Goal: Communication & Community: Ask a question

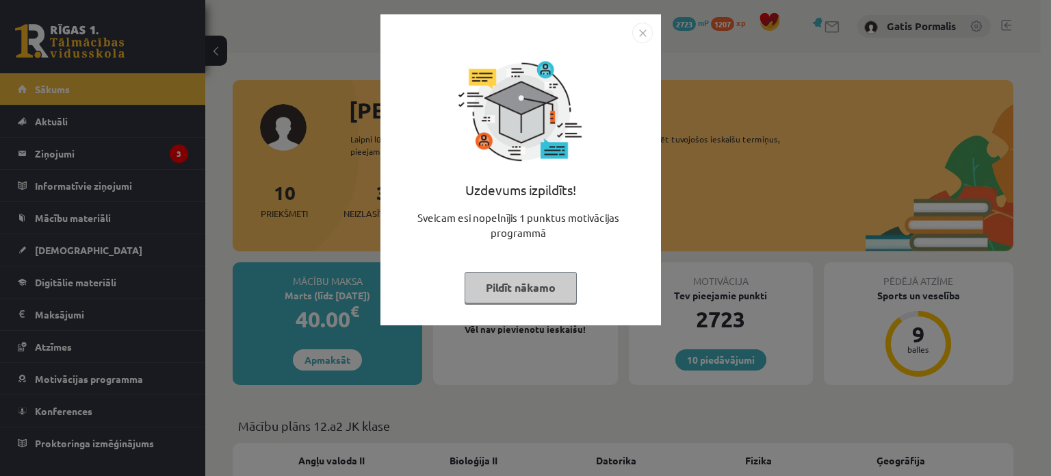
click at [641, 31] on img "Close" at bounding box center [642, 33] width 21 height 21
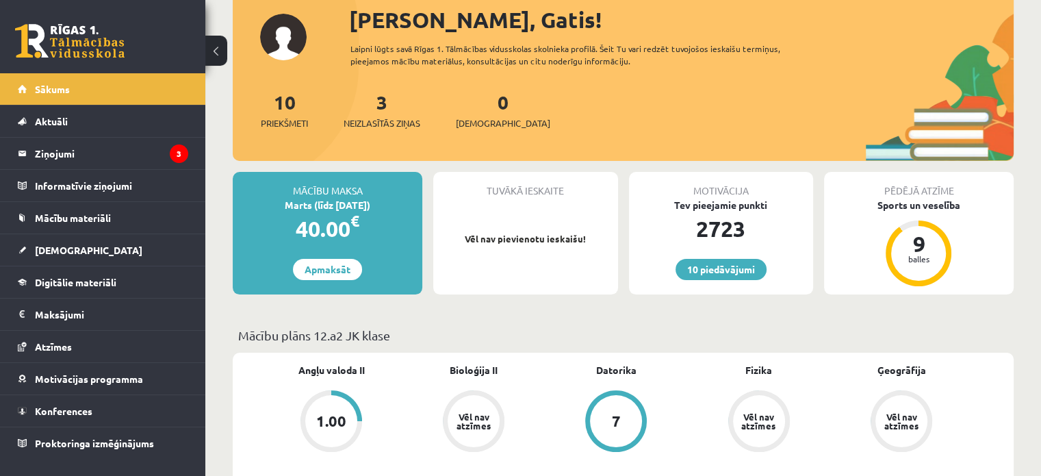
scroll to position [68, 0]
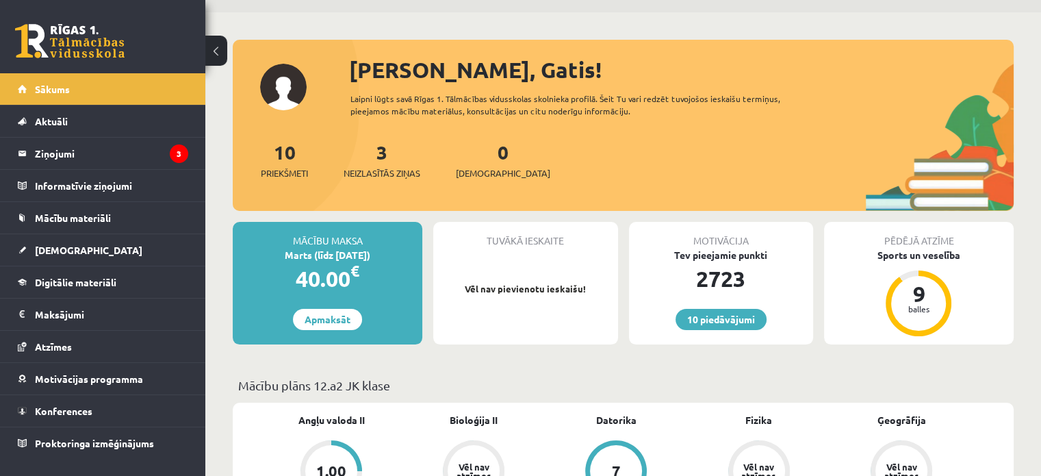
scroll to position [0, 0]
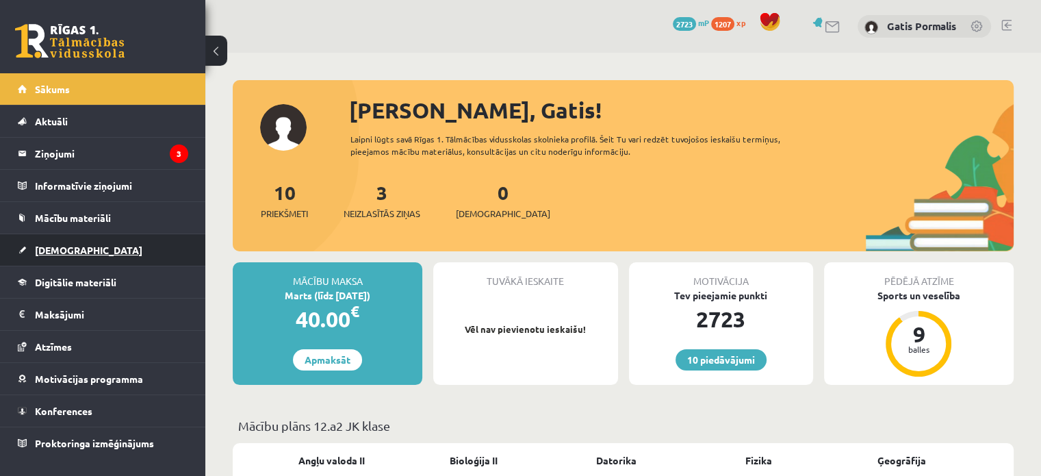
click at [64, 249] on span "[DEMOGRAPHIC_DATA]" at bounding box center [88, 250] width 107 height 12
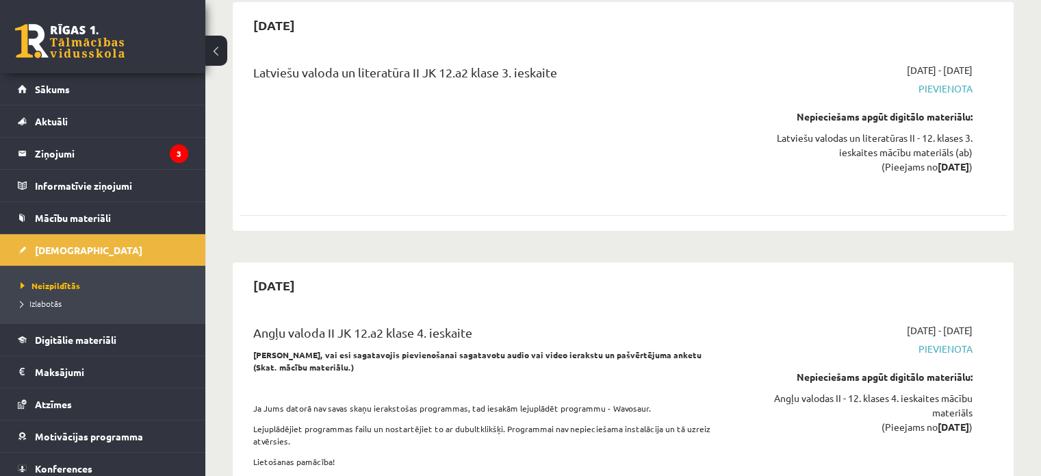
scroll to position [5614, 0]
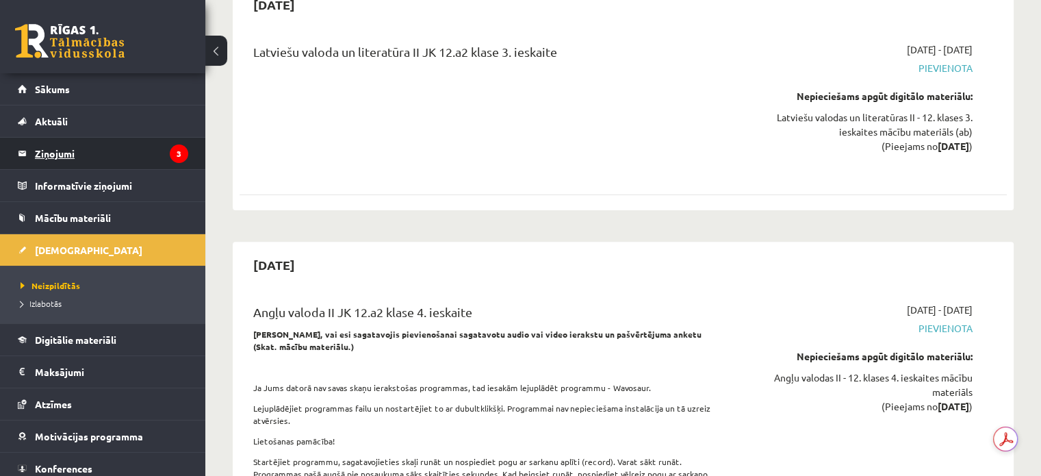
click at [63, 155] on legend "Ziņojumi 3" at bounding box center [111, 153] width 153 height 31
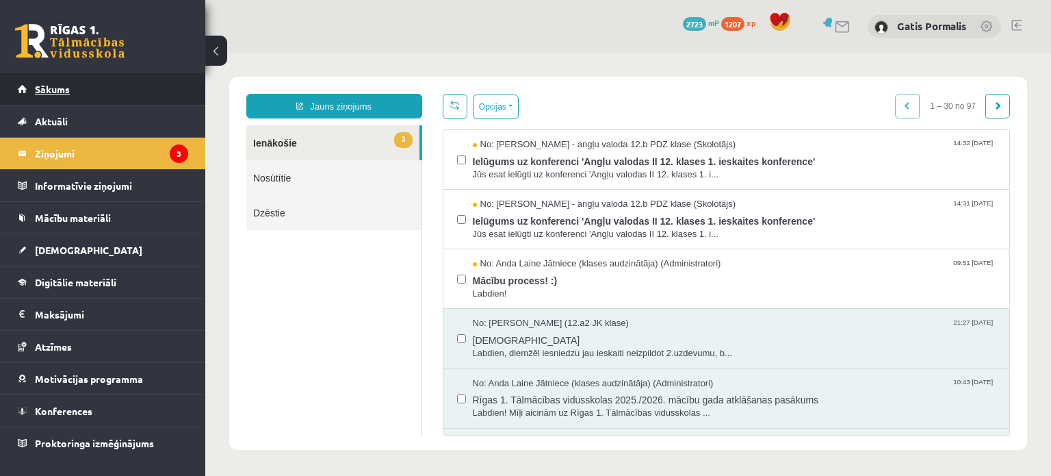
click at [57, 82] on link "Sākums" at bounding box center [103, 88] width 170 height 31
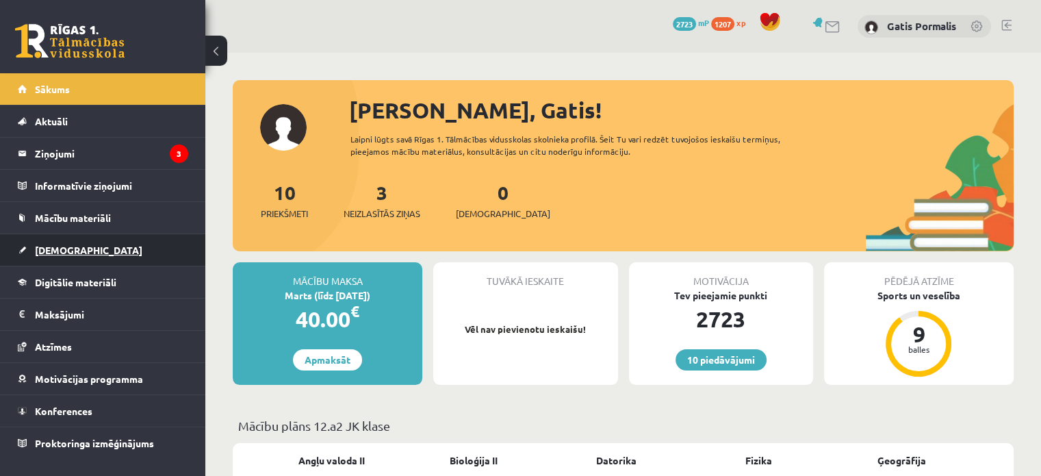
click at [69, 249] on span "[DEMOGRAPHIC_DATA]" at bounding box center [88, 250] width 107 height 12
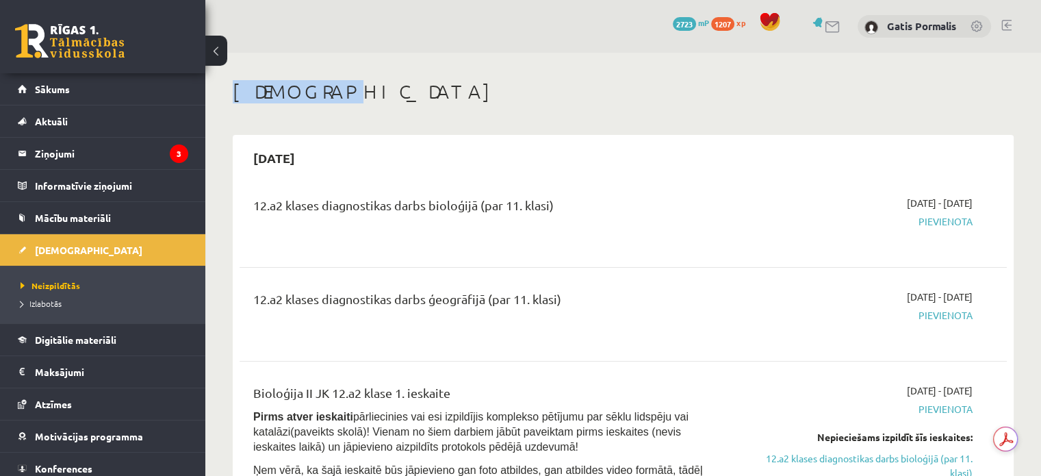
drag, startPoint x: 1036, startPoint y: 31, endPoint x: 1045, endPoint y: 66, distance: 36.9
click at [1040, 66] on html "10 Dāvanas 2723 mP 1207 xp Gatis Pormalis Sākums Aktuāli Kā mācīties eSKOLĀ Kon…" at bounding box center [520, 238] width 1041 height 476
click at [57, 407] on span "Atzīmes" at bounding box center [53, 404] width 37 height 12
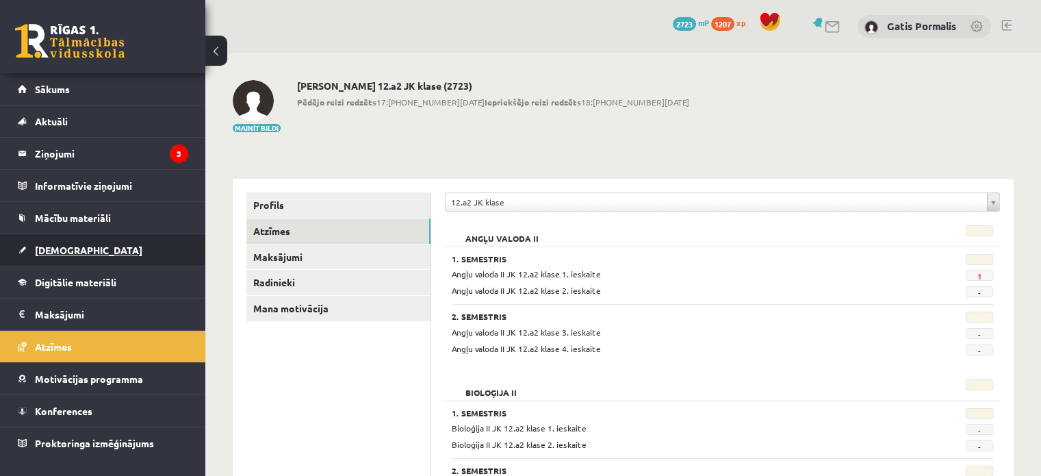
click at [60, 251] on span "[DEMOGRAPHIC_DATA]" at bounding box center [88, 250] width 107 height 12
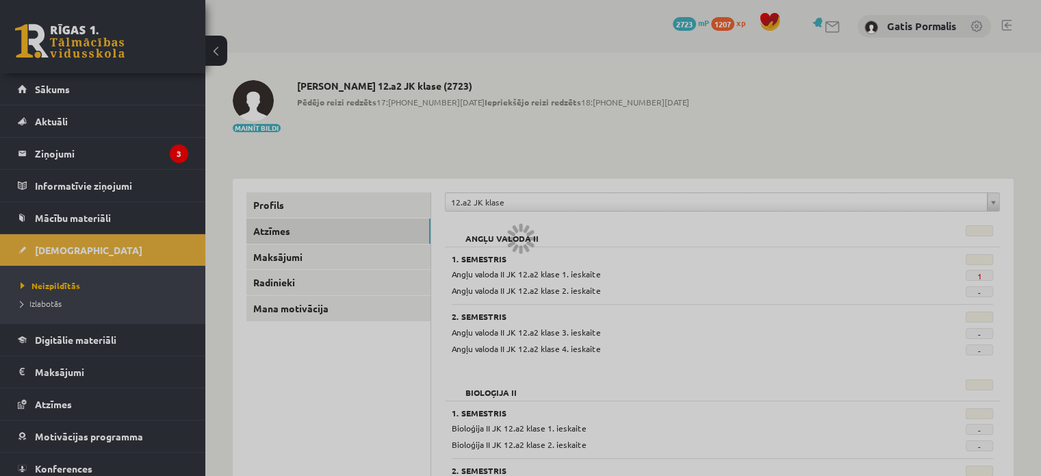
click at [962, 92] on div at bounding box center [520, 238] width 1041 height 476
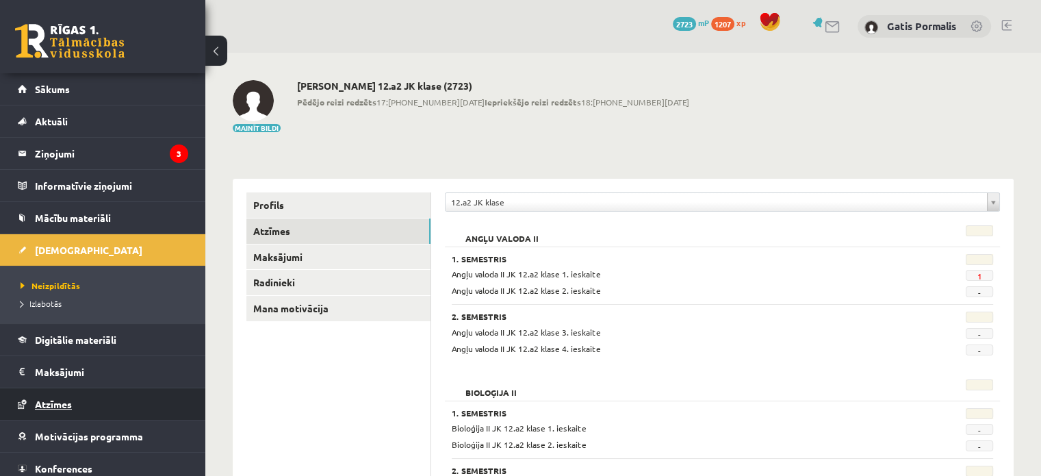
click at [57, 402] on span "Atzīmes" at bounding box center [53, 404] width 37 height 12
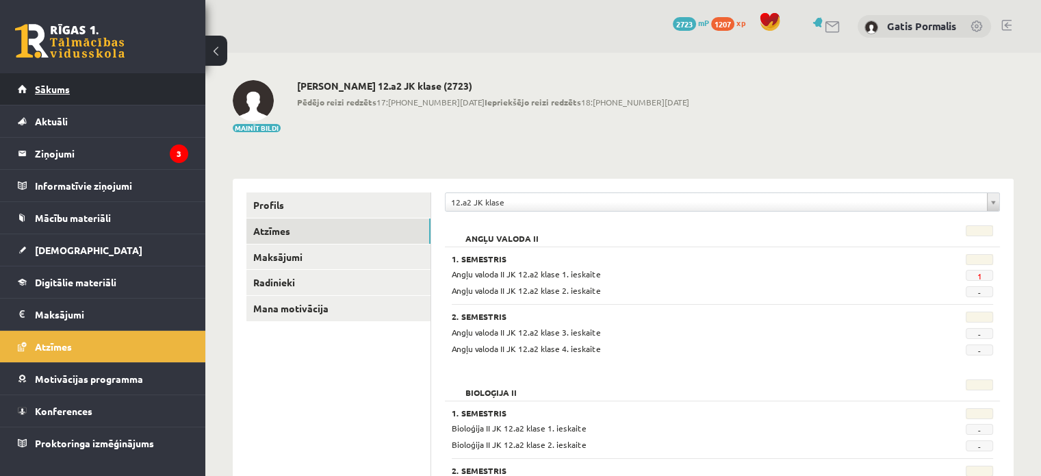
click at [55, 90] on span "Sākums" at bounding box center [52, 89] width 35 height 12
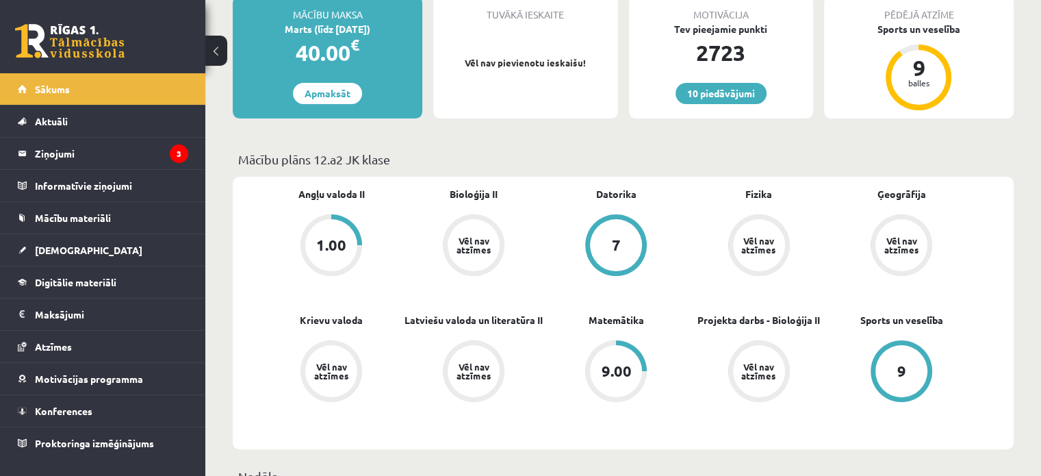
scroll to position [283, 0]
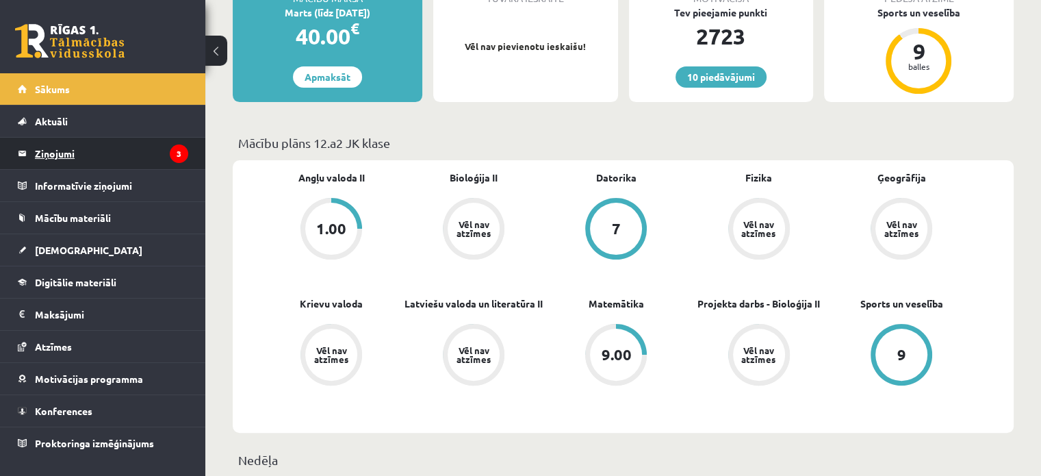
click at [62, 161] on legend "Ziņojumi 3" at bounding box center [111, 153] width 153 height 31
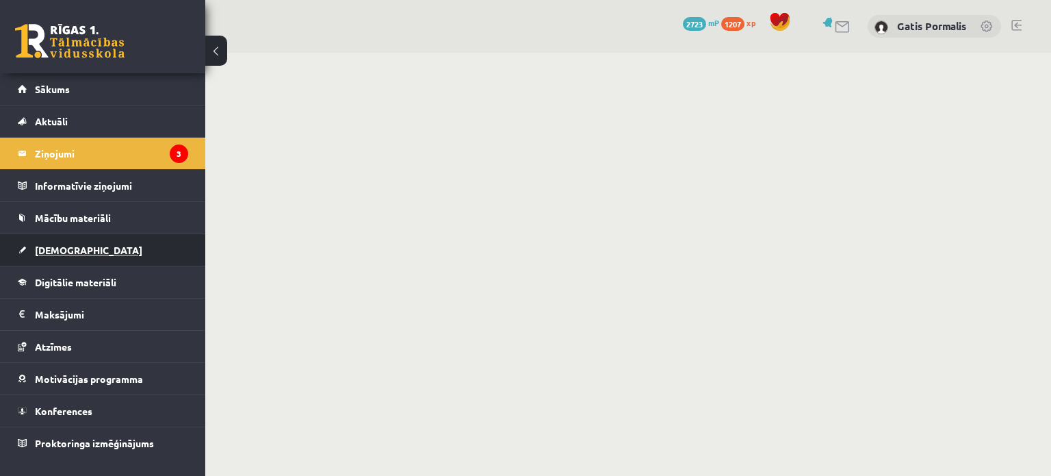
click at [62, 249] on span "[DEMOGRAPHIC_DATA]" at bounding box center [88, 250] width 107 height 12
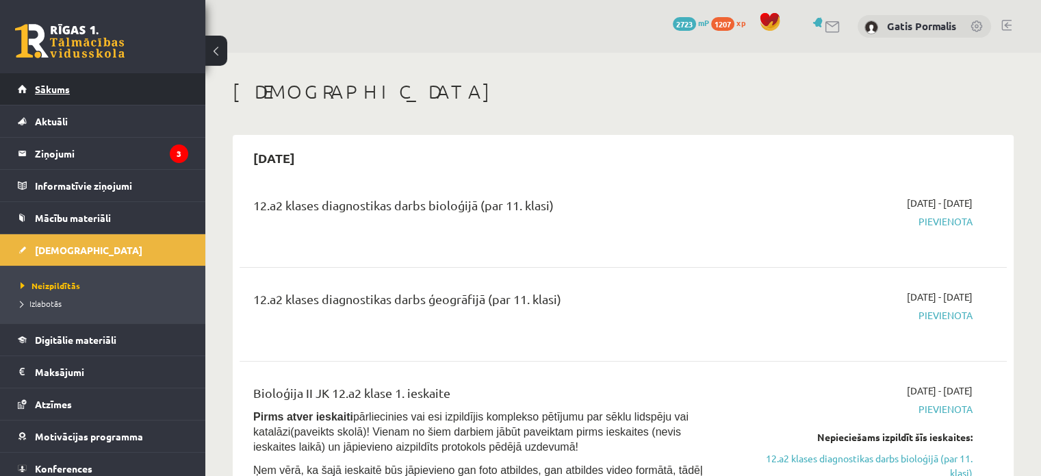
click at [55, 90] on span "Sākums" at bounding box center [52, 89] width 35 height 12
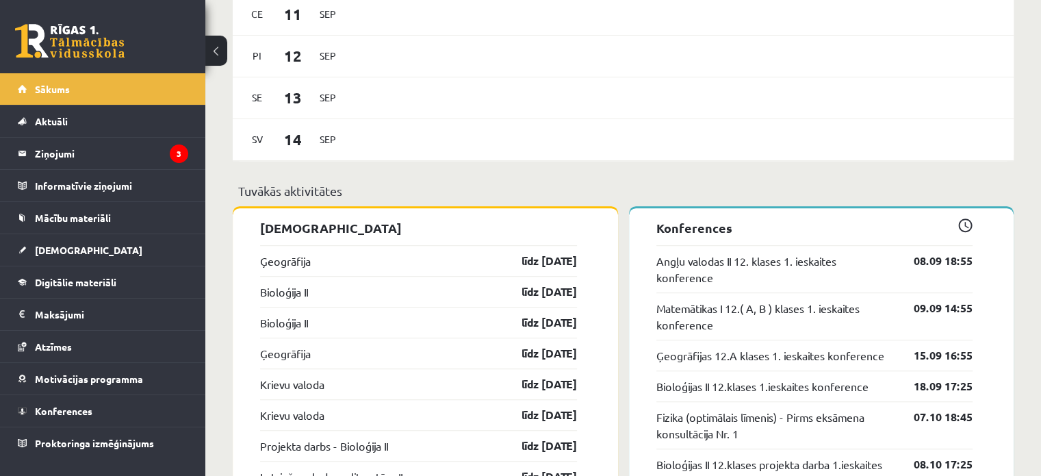
scroll to position [893, 0]
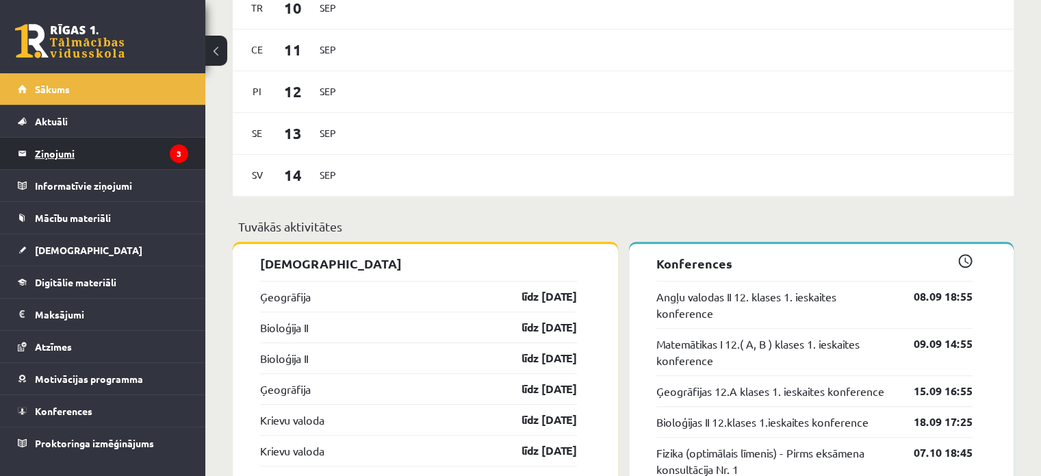
click at [60, 153] on legend "Ziņojumi 3" at bounding box center [111, 153] width 153 height 31
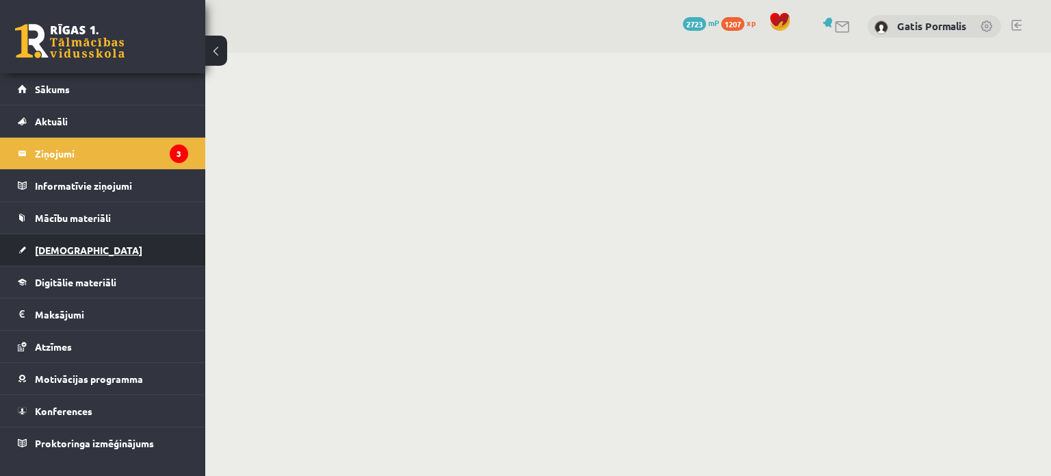
click at [49, 248] on span "[DEMOGRAPHIC_DATA]" at bounding box center [88, 250] width 107 height 12
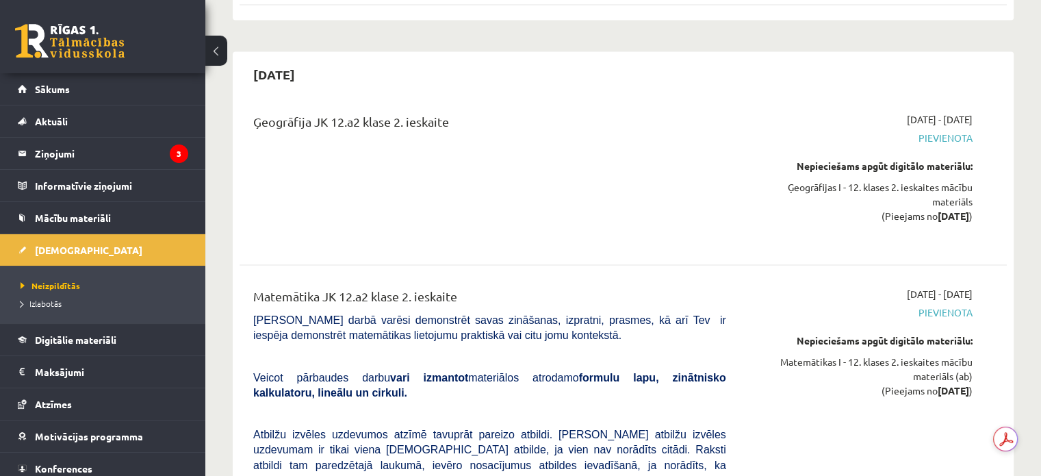
scroll to position [2172, 0]
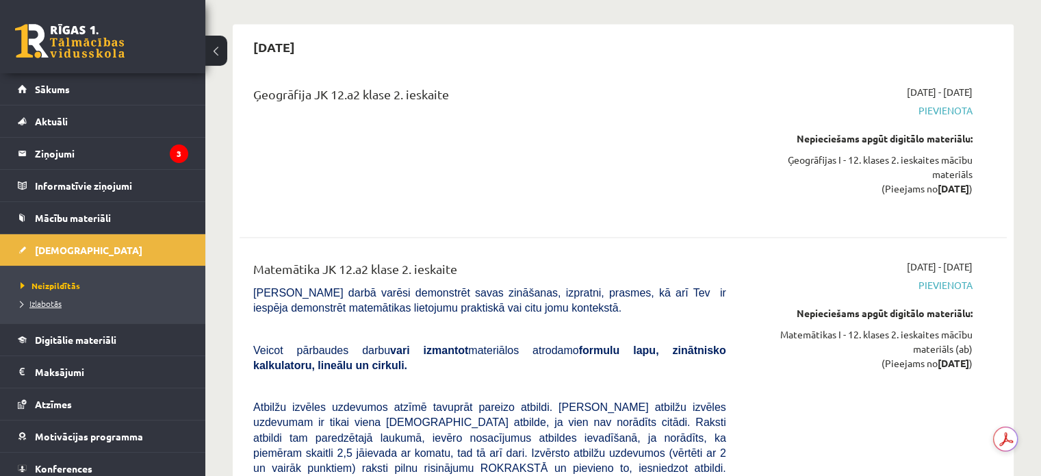
click at [50, 307] on link "Izlabotās" at bounding box center [106, 303] width 171 height 12
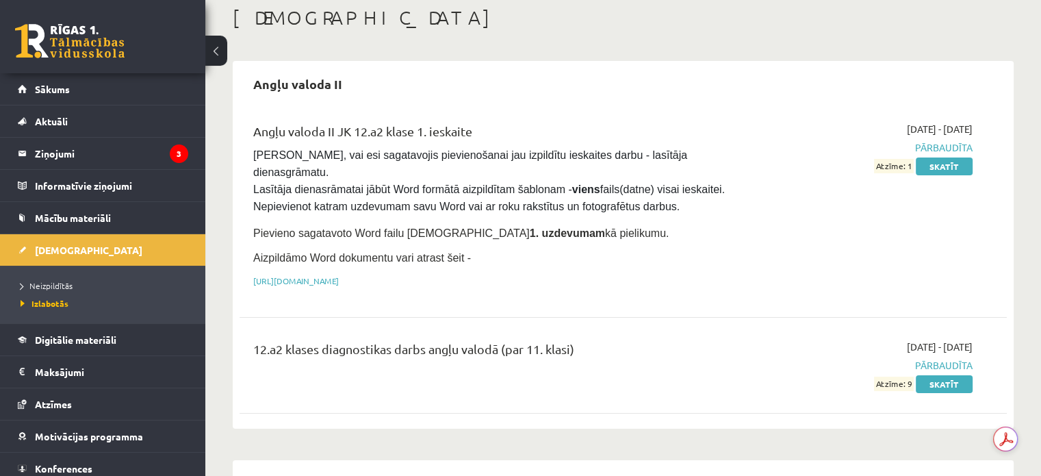
scroll to position [127, 0]
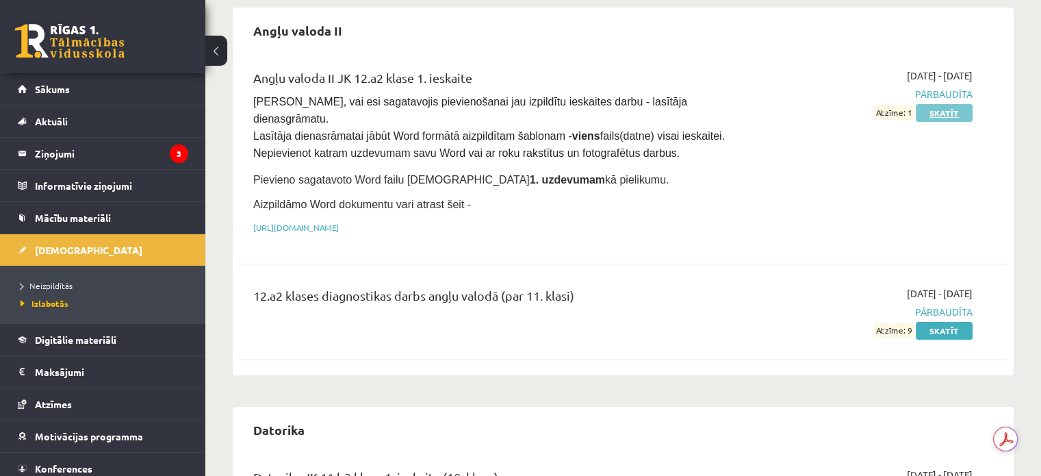
click at [951, 112] on link "Skatīt" at bounding box center [944, 113] width 57 height 18
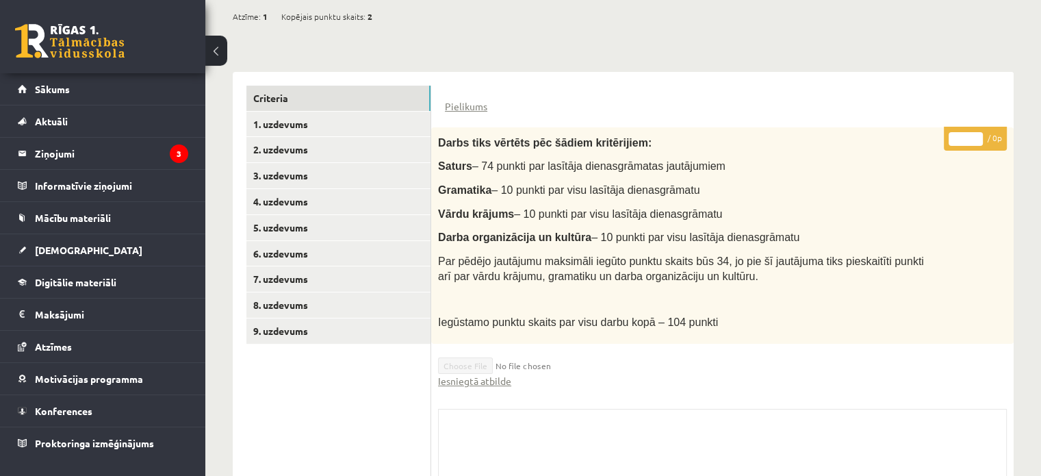
scroll to position [337, 0]
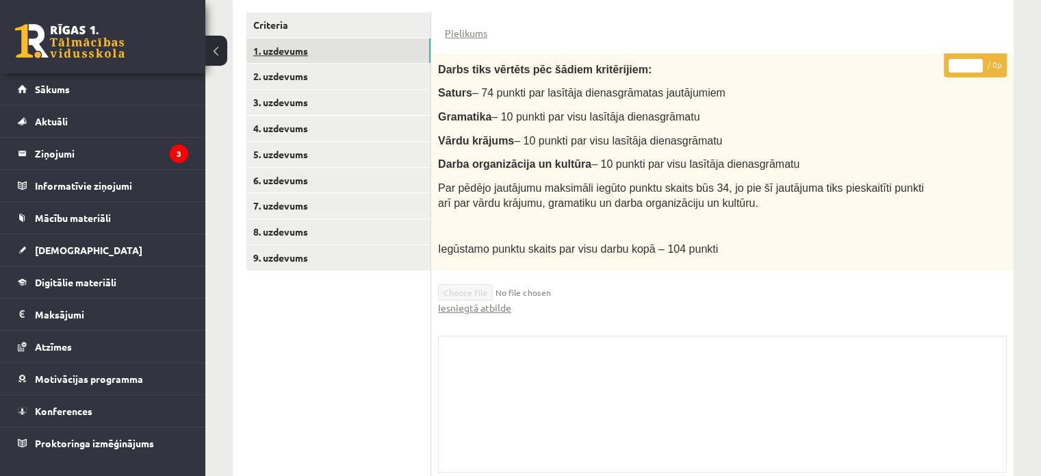
click at [287, 53] on link "1. uzdevums" at bounding box center [338, 50] width 184 height 25
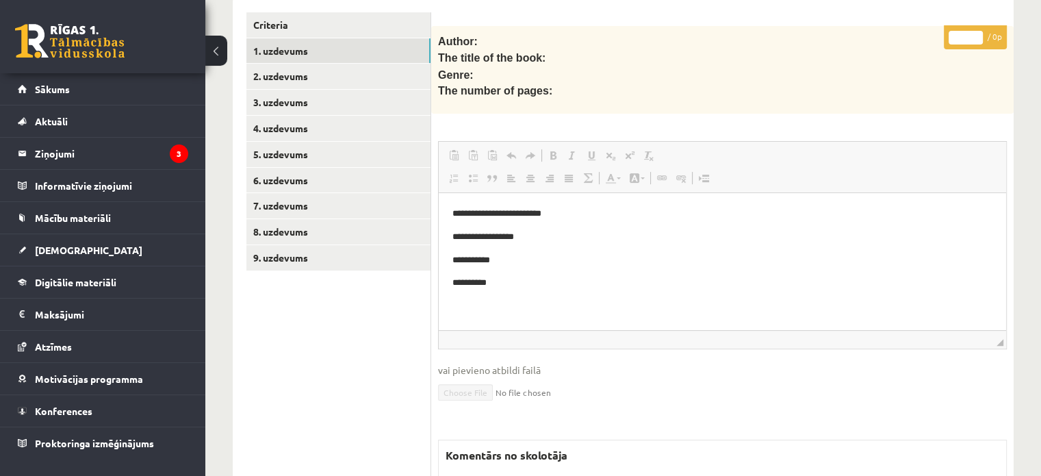
scroll to position [0, 0]
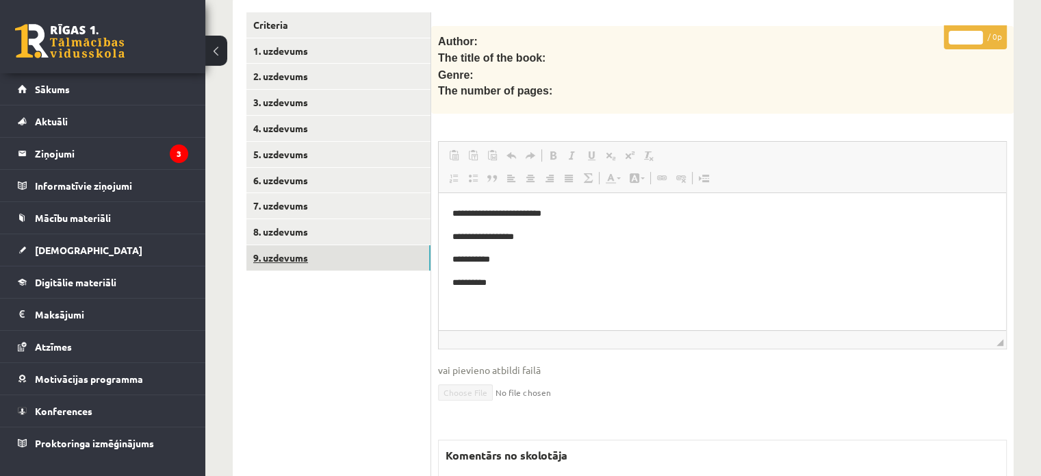
click at [296, 253] on link "9. uzdevums" at bounding box center [338, 257] width 184 height 25
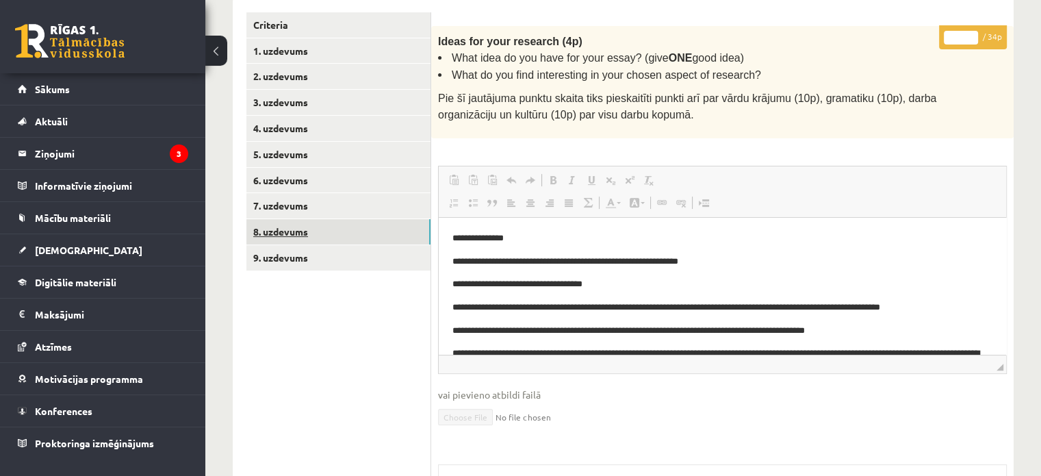
click at [288, 233] on link "8. uzdevums" at bounding box center [338, 231] width 184 height 25
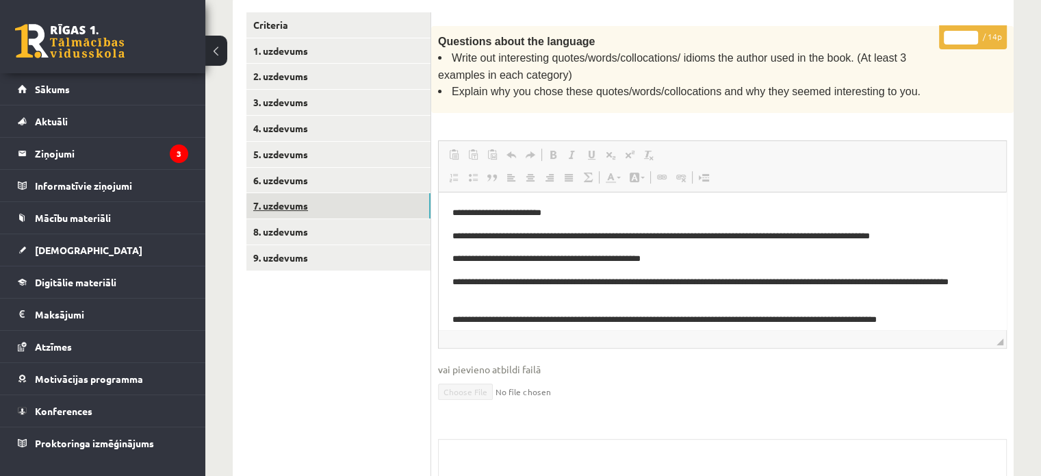
click at [285, 205] on link "7. uzdevums" at bounding box center [338, 205] width 184 height 25
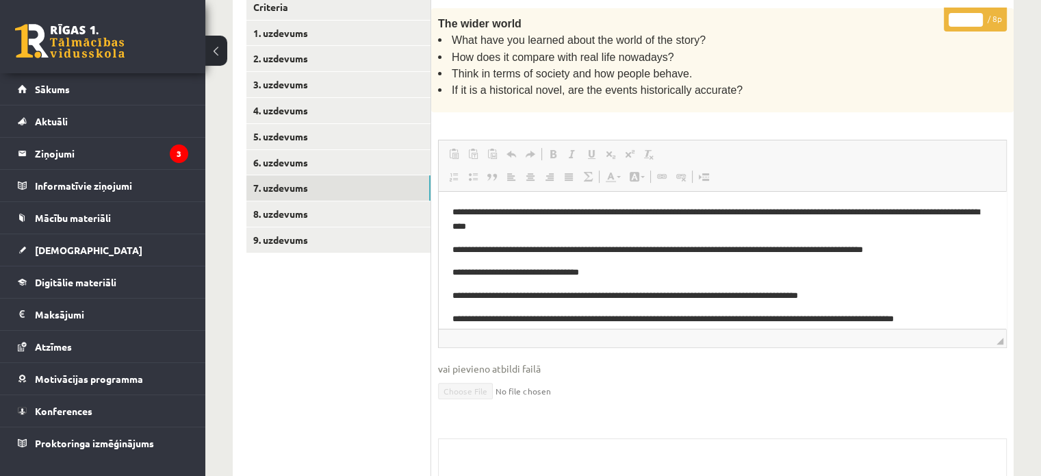
scroll to position [354, 0]
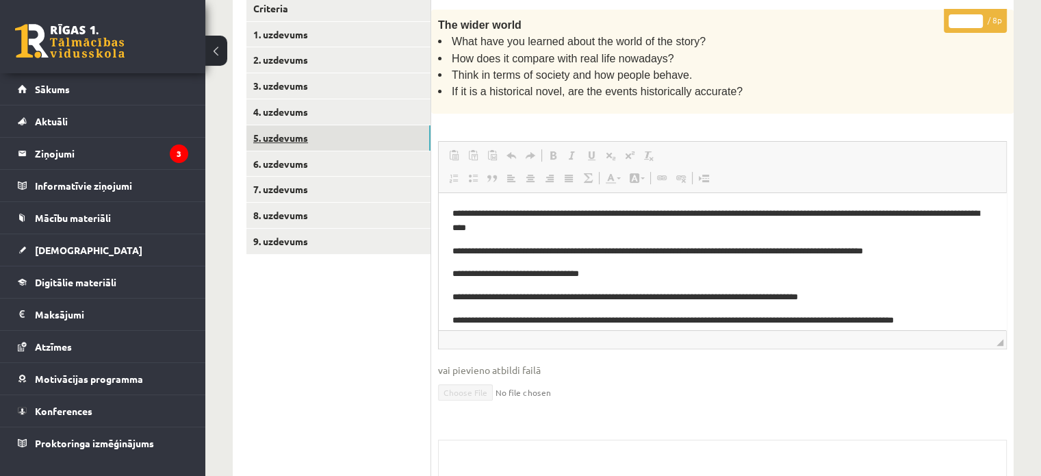
click at [280, 136] on link "5. uzdevums" at bounding box center [338, 137] width 184 height 25
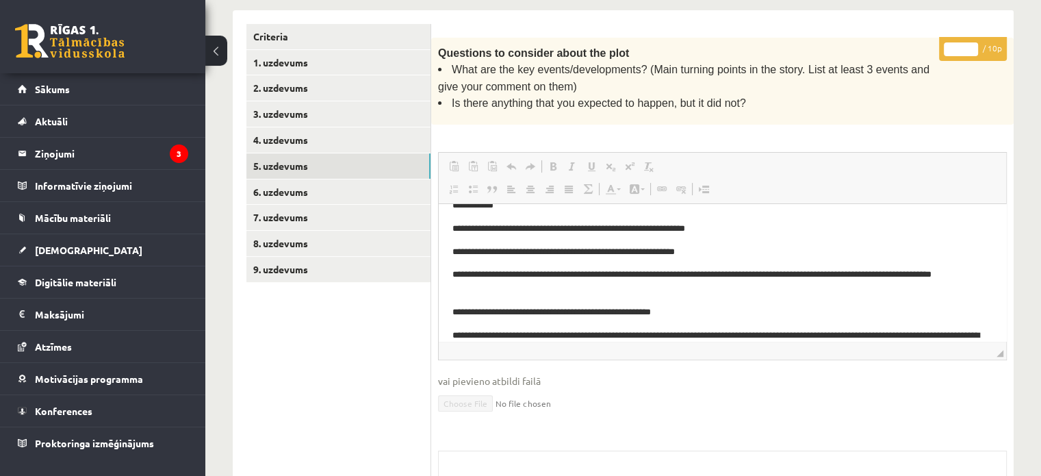
scroll to position [277, 0]
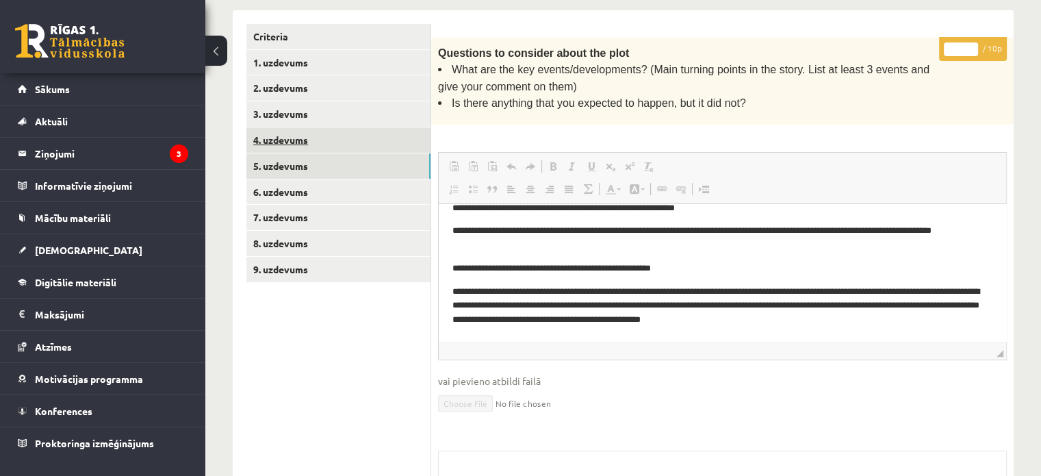
click at [287, 136] on link "4. uzdevums" at bounding box center [338, 139] width 184 height 25
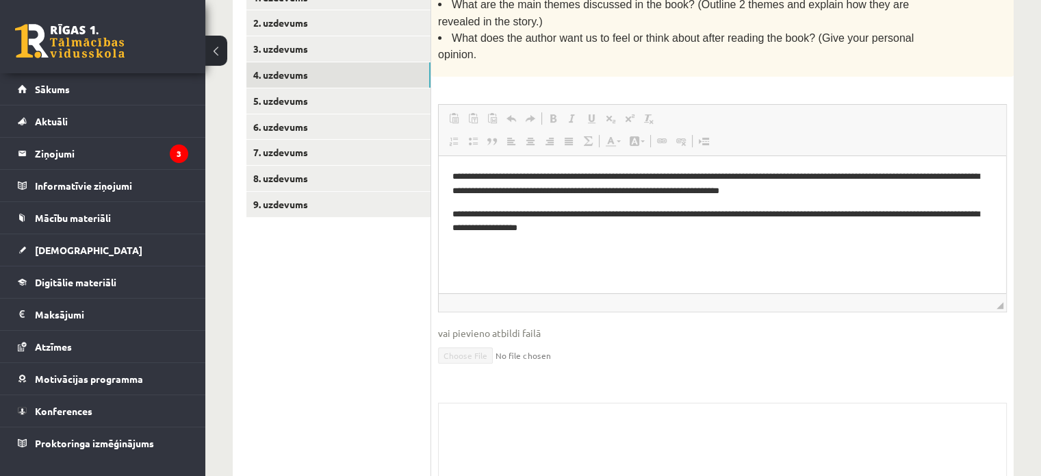
scroll to position [477, 0]
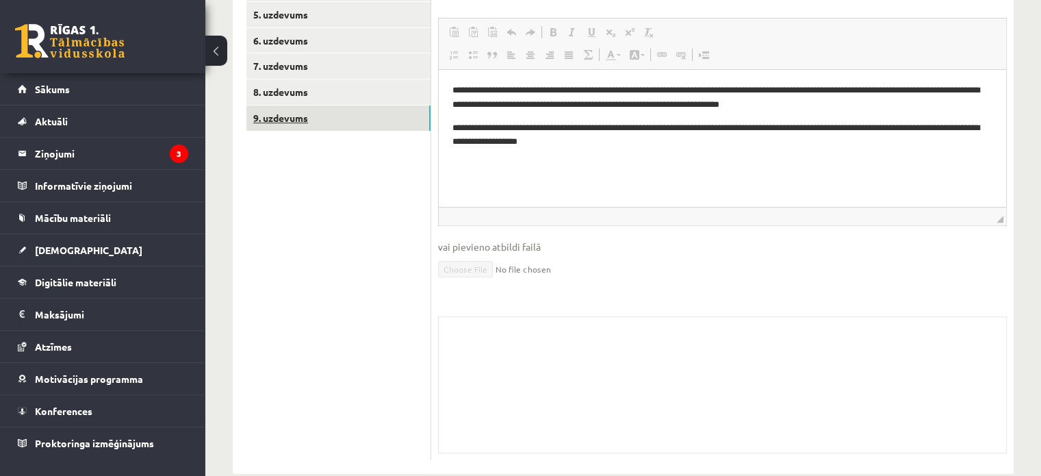
click at [293, 118] on link "9. uzdevums" at bounding box center [338, 117] width 184 height 25
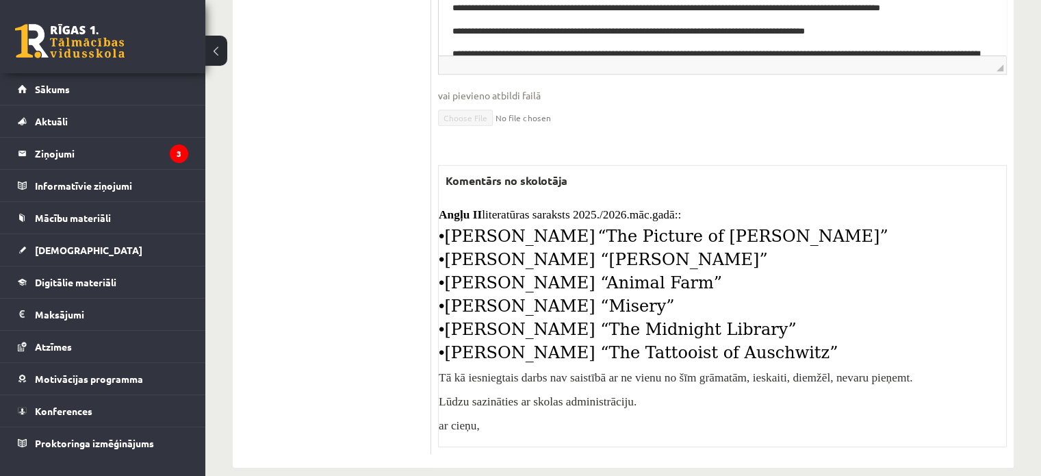
scroll to position [651, 0]
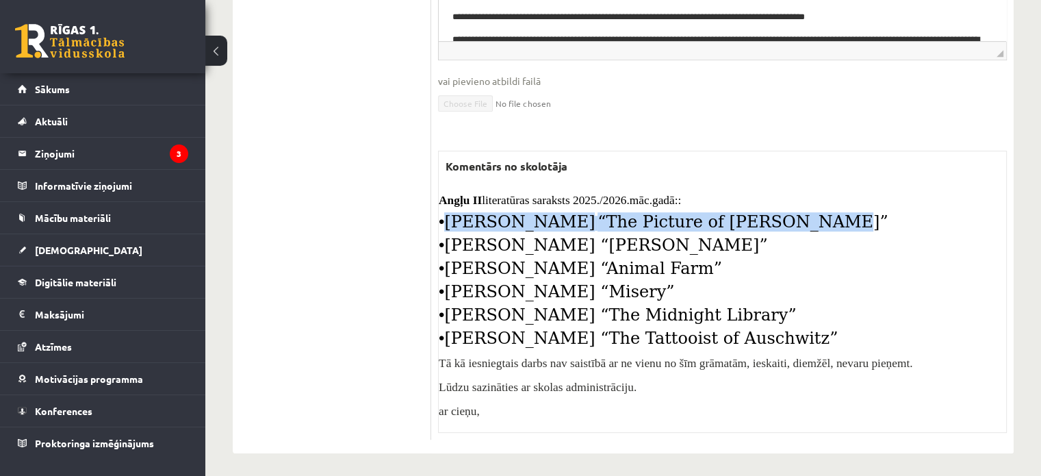
drag, startPoint x: 444, startPoint y: 213, endPoint x: 747, endPoint y: 219, distance: 302.6
click at [747, 219] on p "• Oscar Wilde “The Picture of Dorian Gray”" at bounding box center [722, 223] width 567 height 15
click at [61, 154] on legend "Ziņojumi 3" at bounding box center [111, 153] width 153 height 31
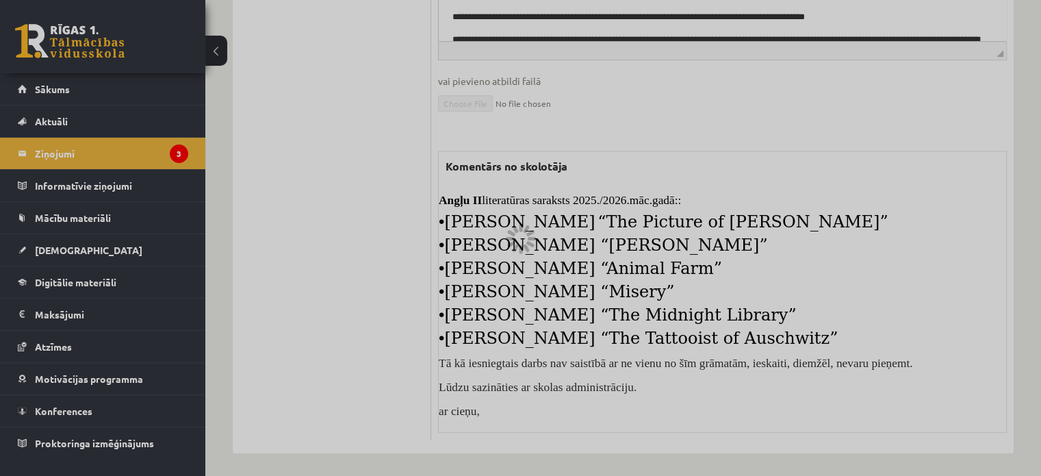
click at [53, 92] on div at bounding box center [520, 238] width 1041 height 476
click at [52, 90] on div at bounding box center [520, 238] width 1041 height 476
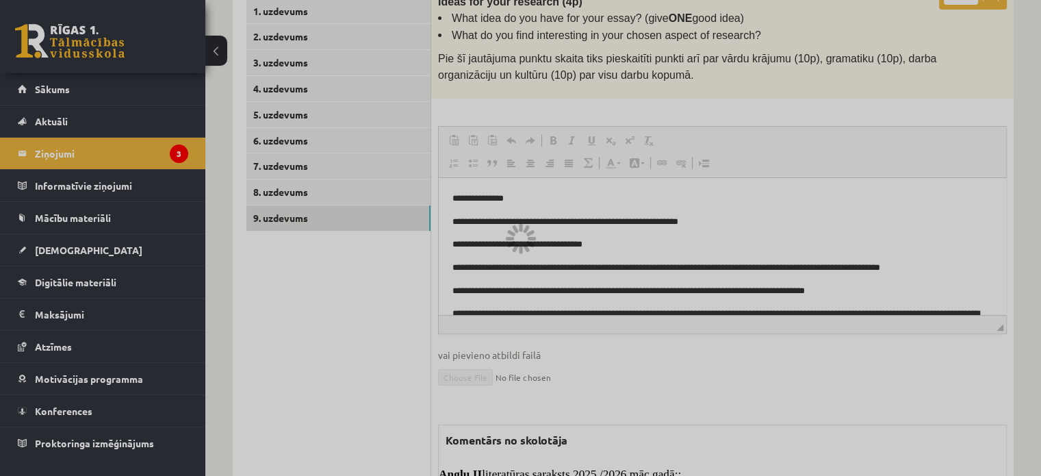
scroll to position [340, 0]
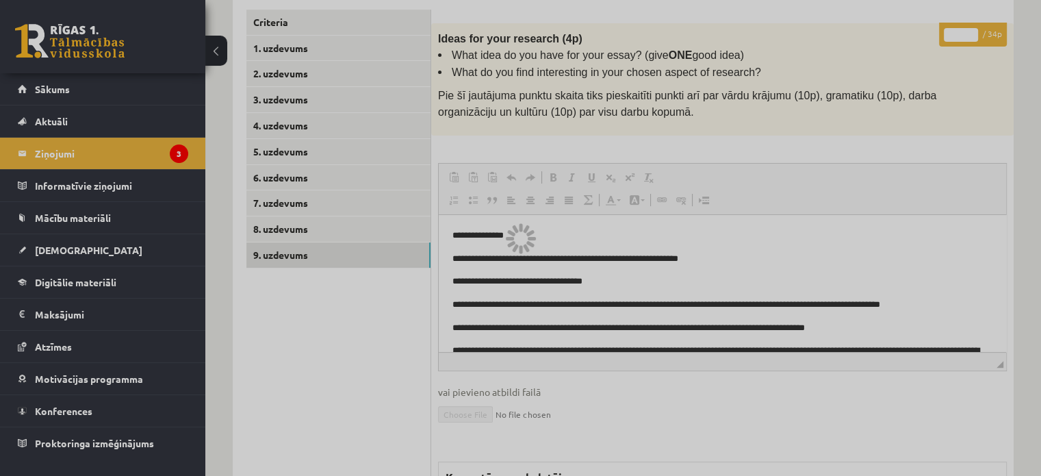
click at [59, 90] on div at bounding box center [520, 238] width 1041 height 476
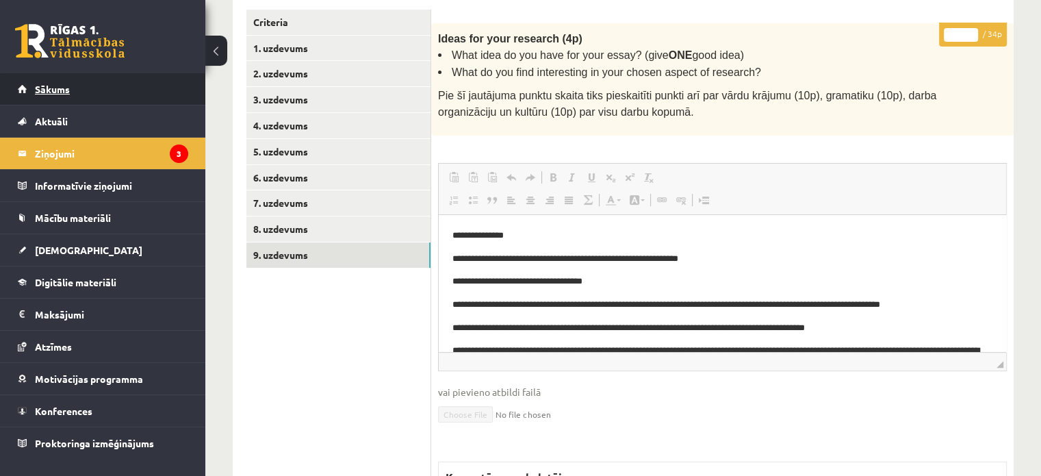
click at [59, 93] on span "Sākums" at bounding box center [52, 89] width 35 height 12
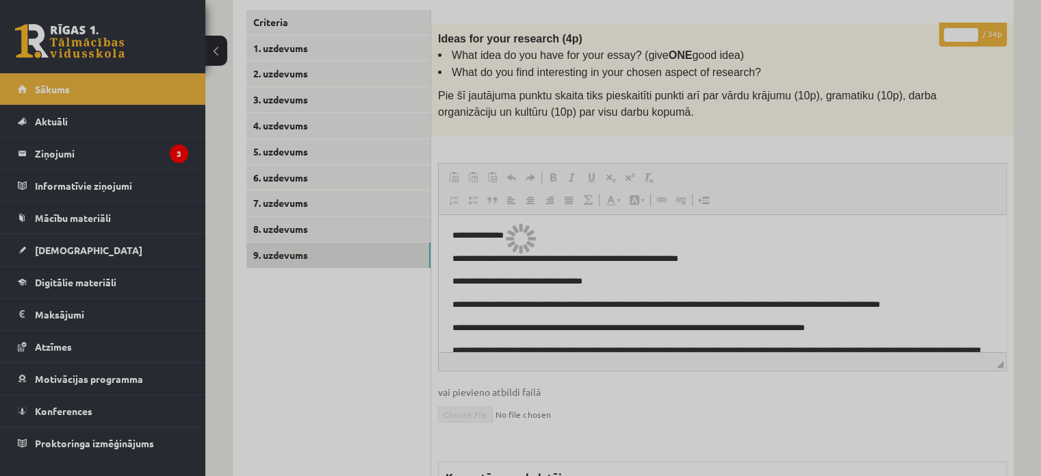
click at [57, 154] on div at bounding box center [520, 238] width 1041 height 476
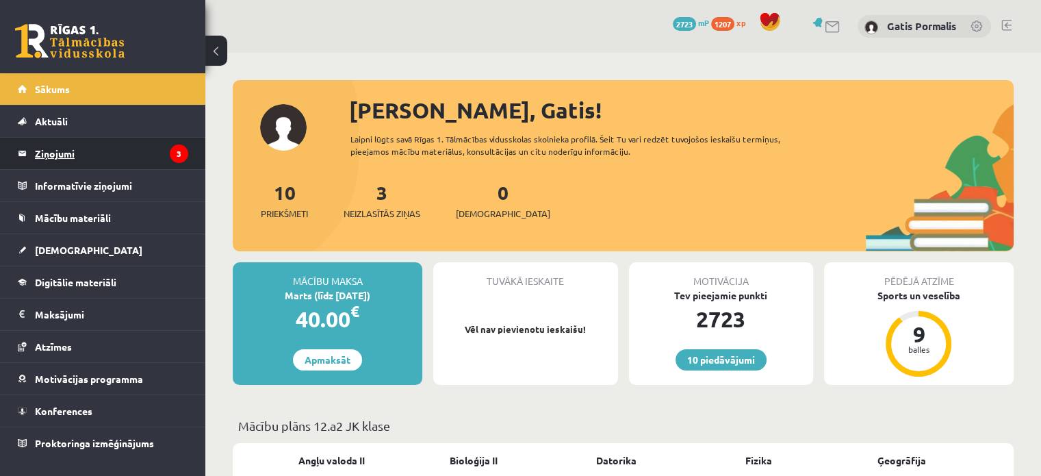
click at [60, 153] on legend "Ziņojumi 3" at bounding box center [111, 153] width 153 height 31
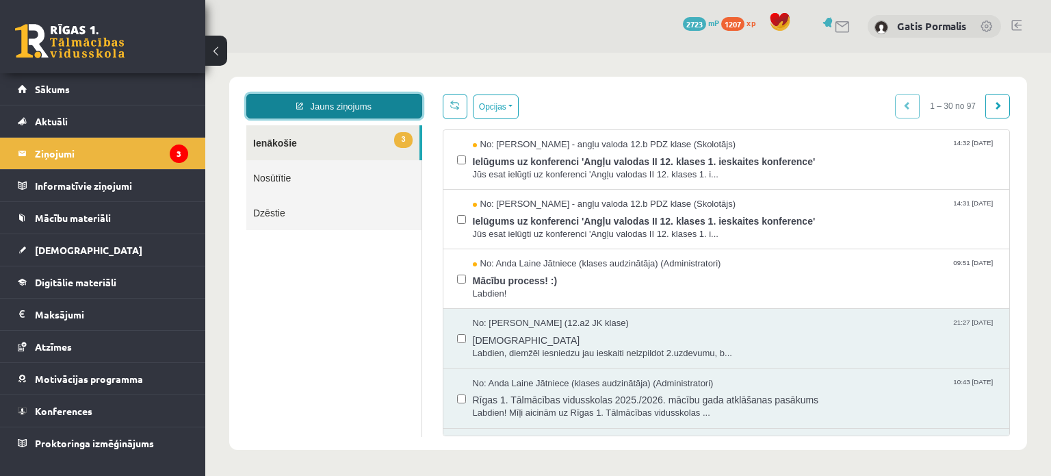
click at [367, 114] on link "Jauns ziņojums" at bounding box center [334, 106] width 176 height 25
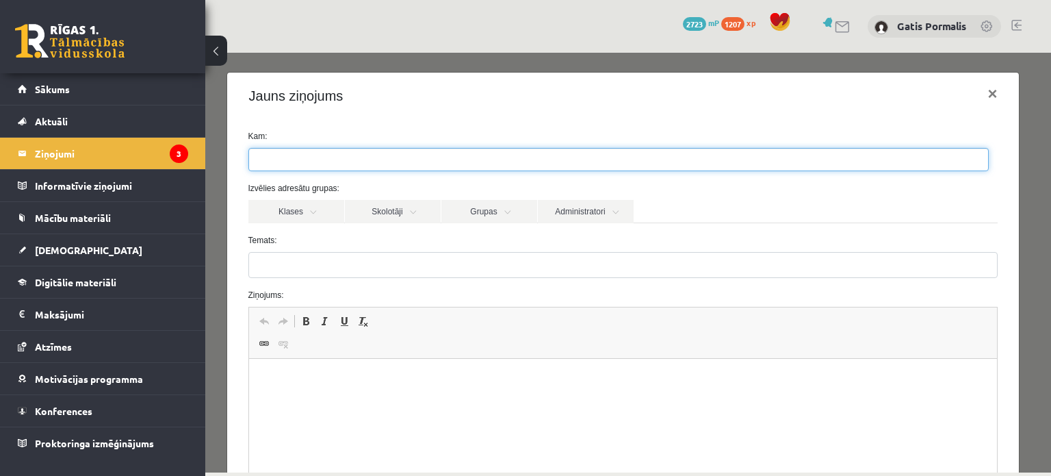
click at [379, 161] on ul at bounding box center [618, 160] width 739 height 22
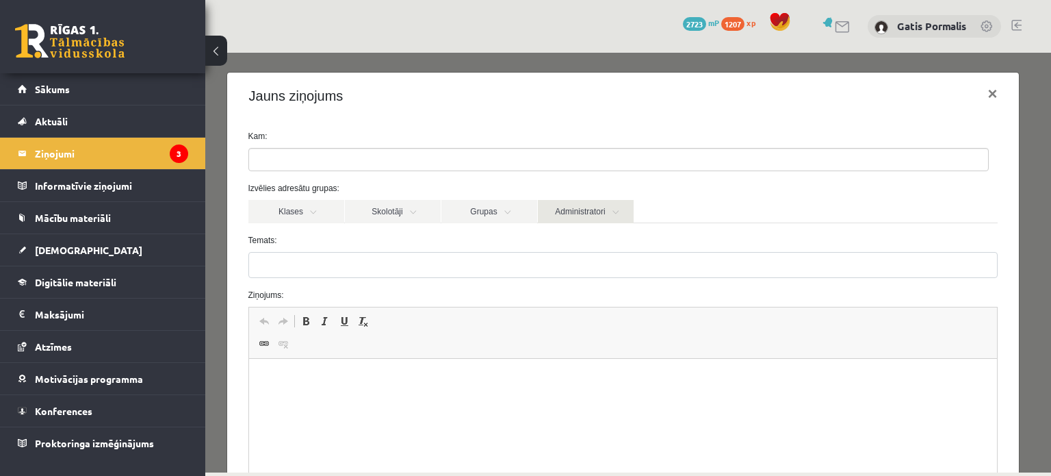
click at [615, 210] on link "Administratori" at bounding box center [586, 211] width 96 height 23
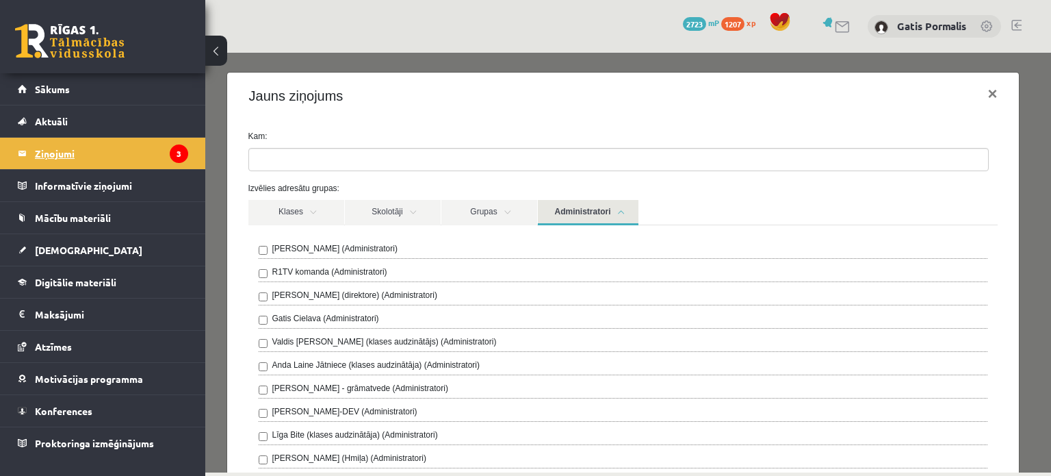
click at [55, 152] on legend "Ziņojumi 3" at bounding box center [111, 153] width 153 height 31
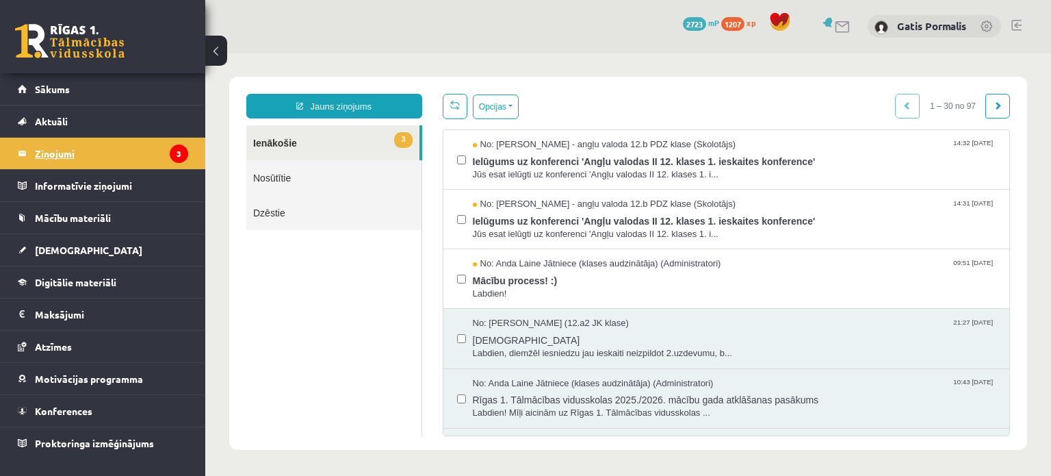
click at [75, 153] on legend "Ziņojumi 3" at bounding box center [111, 153] width 153 height 31
click at [56, 150] on legend "Ziņojumi 3" at bounding box center [111, 153] width 153 height 31
click at [331, 109] on link "Jauns ziņojums" at bounding box center [334, 106] width 176 height 25
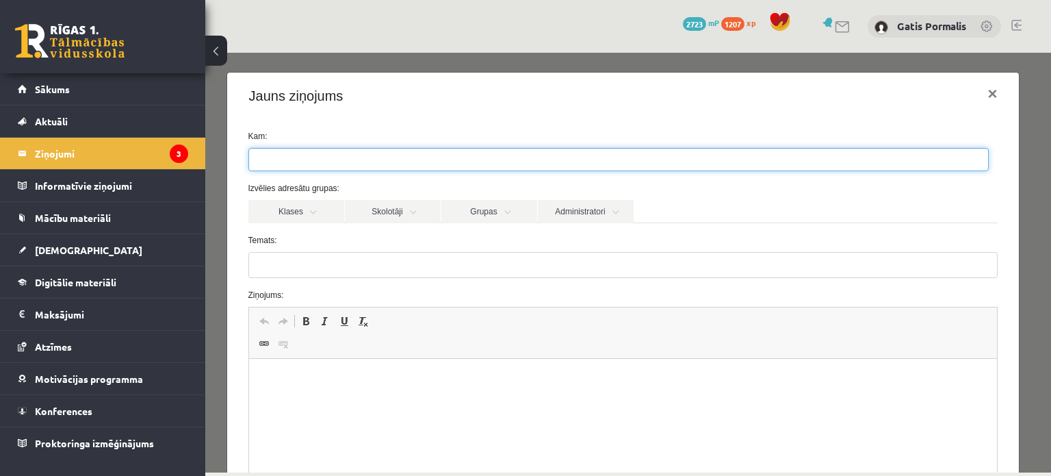
click at [383, 160] on ul at bounding box center [618, 160] width 739 height 22
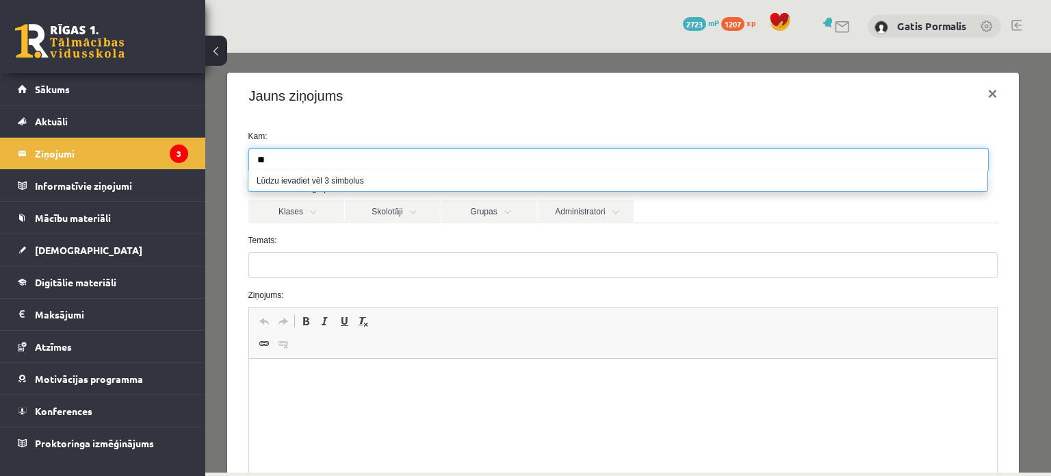
type input "*"
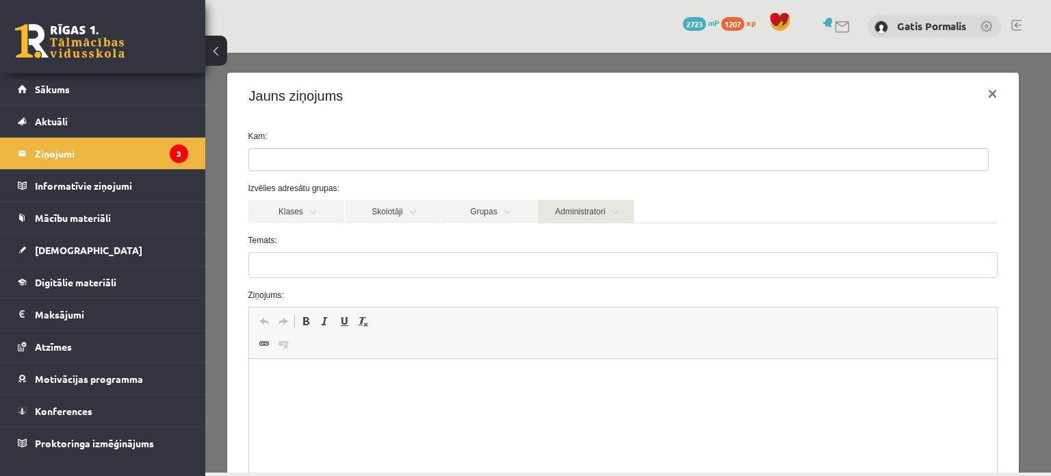
click at [572, 220] on link "Administratori" at bounding box center [586, 211] width 96 height 23
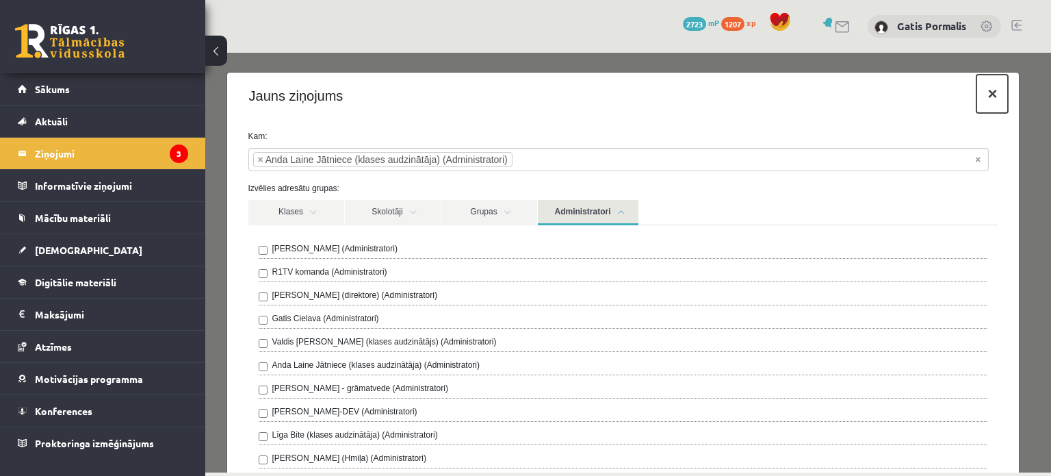
click at [977, 101] on button "×" at bounding box center [992, 94] width 31 height 38
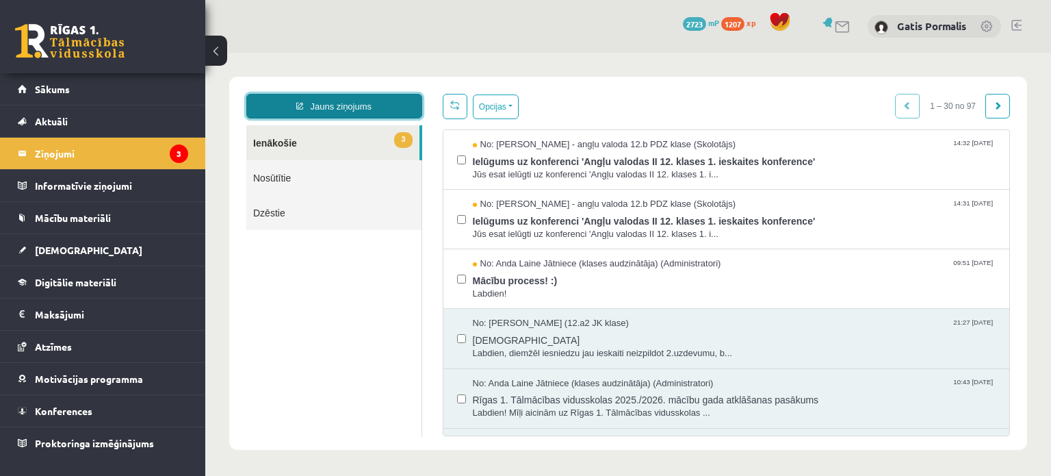
click at [337, 103] on link "Jauns ziņojums" at bounding box center [334, 106] width 176 height 25
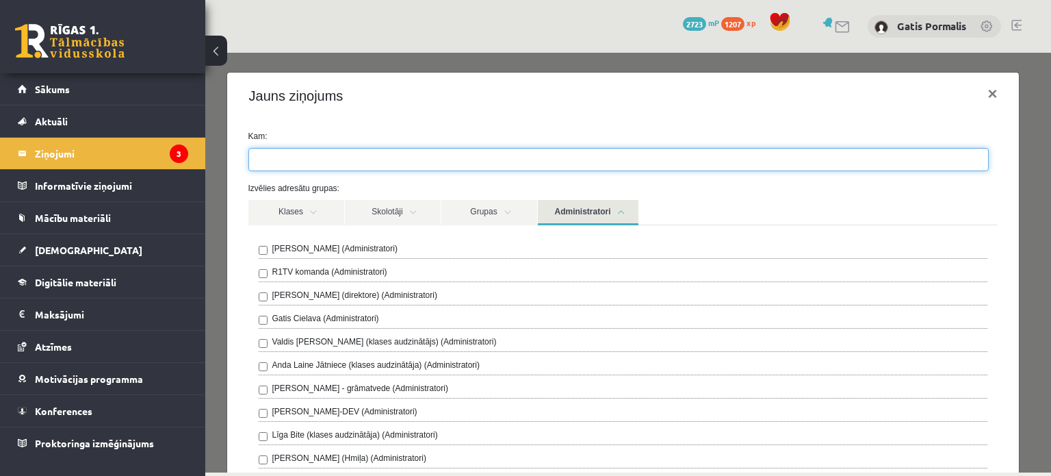
click at [366, 156] on ul at bounding box center [618, 160] width 739 height 22
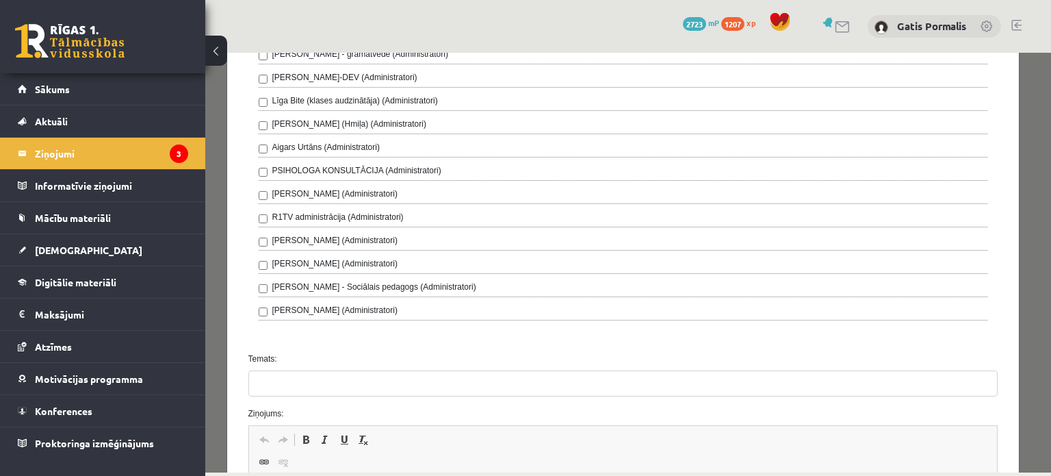
scroll to position [397, 0]
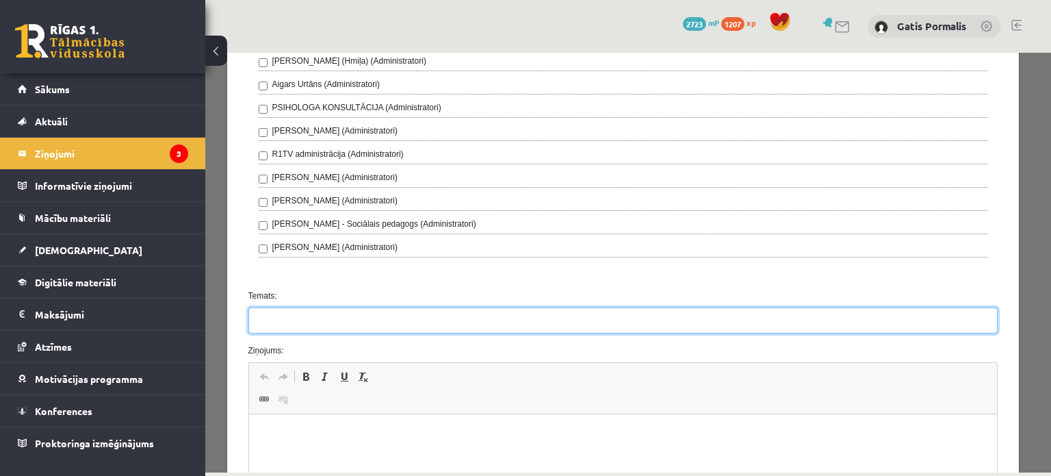
click at [668, 321] on input "Temats:" at bounding box center [623, 320] width 750 height 26
type input "**********"
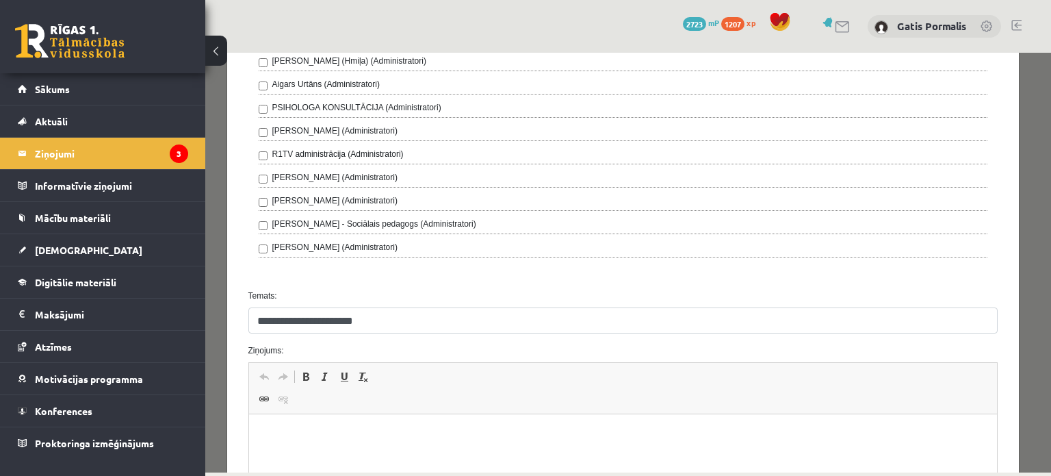
click at [409, 449] on html at bounding box center [622, 435] width 749 height 42
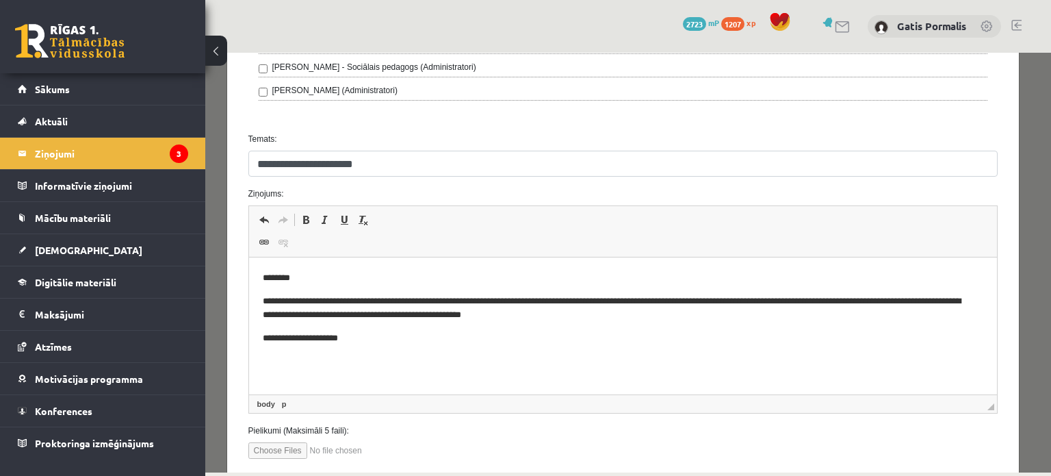
scroll to position [633, 0]
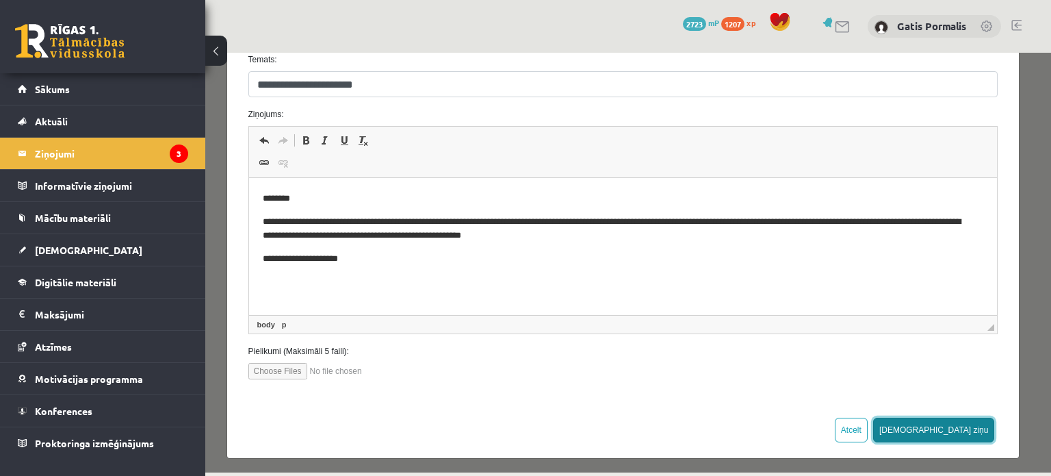
drag, startPoint x: 964, startPoint y: 428, endPoint x: 849, endPoint y: 100, distance: 347.4
click at [964, 428] on button "Sūtīt ziņu" at bounding box center [934, 430] width 122 height 25
drag, startPoint x: 967, startPoint y: 430, endPoint x: 850, endPoint y: 101, distance: 348.8
click at [967, 430] on button "Sūtīt ziņu" at bounding box center [934, 430] width 122 height 25
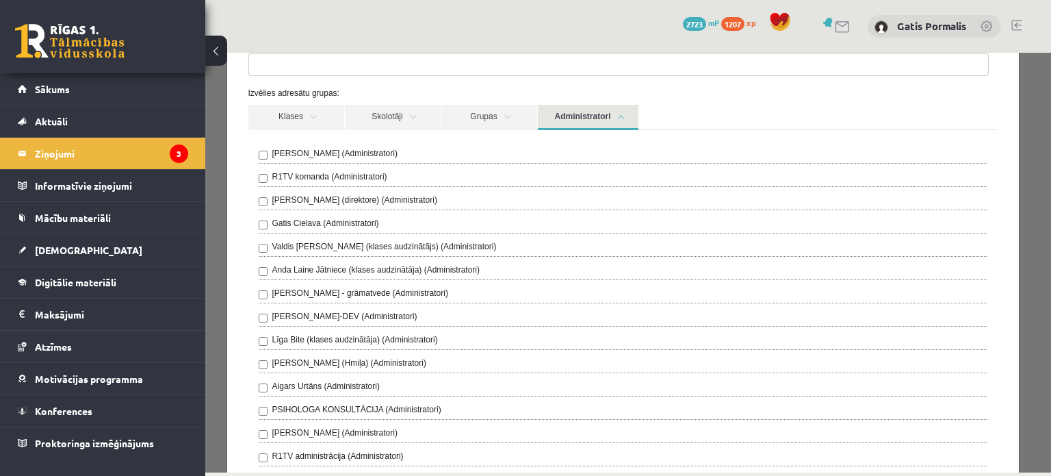
scroll to position [0, 0]
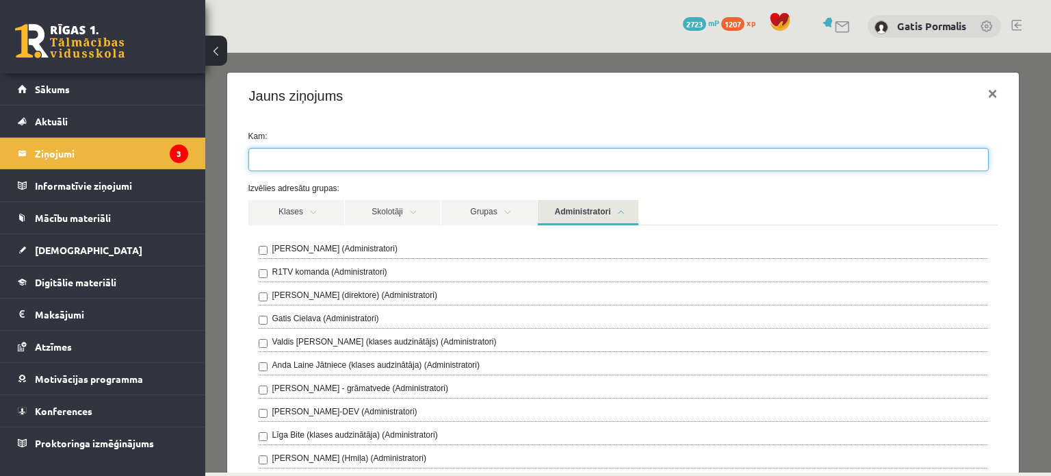
click at [473, 157] on ul at bounding box center [618, 160] width 739 height 22
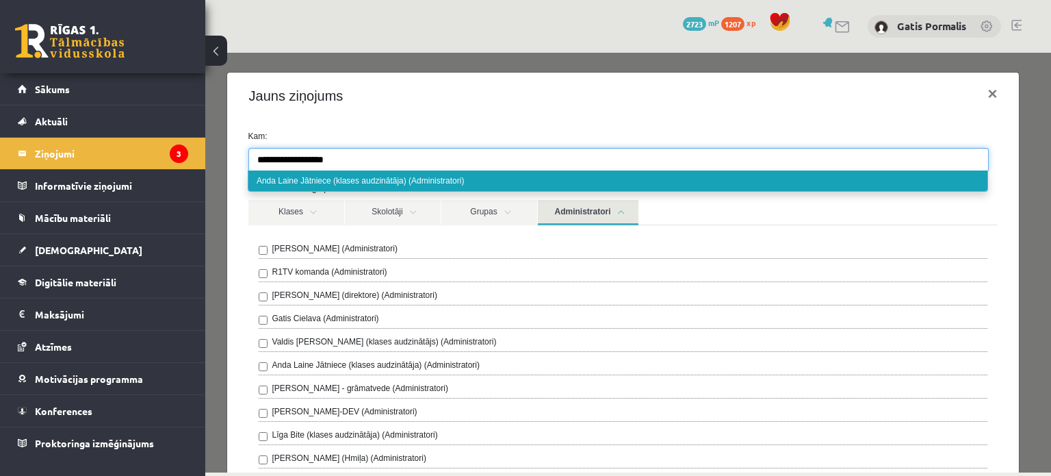
type input "**********"
select select "****"
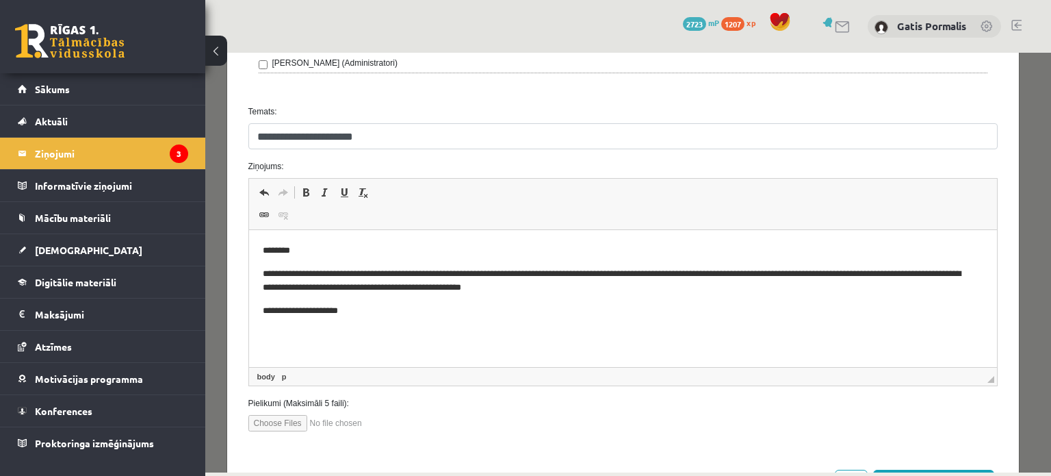
scroll to position [633, 0]
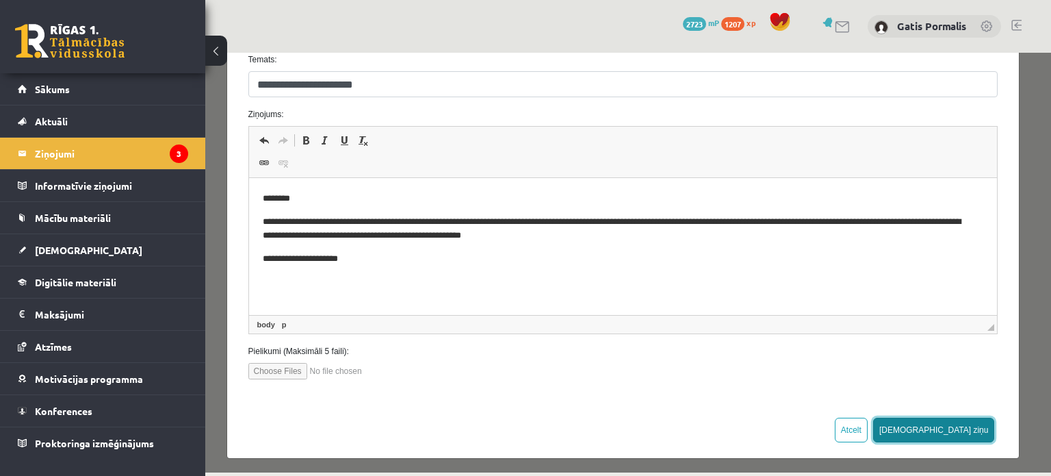
click at [969, 426] on button "Sūtīt ziņu" at bounding box center [934, 430] width 122 height 25
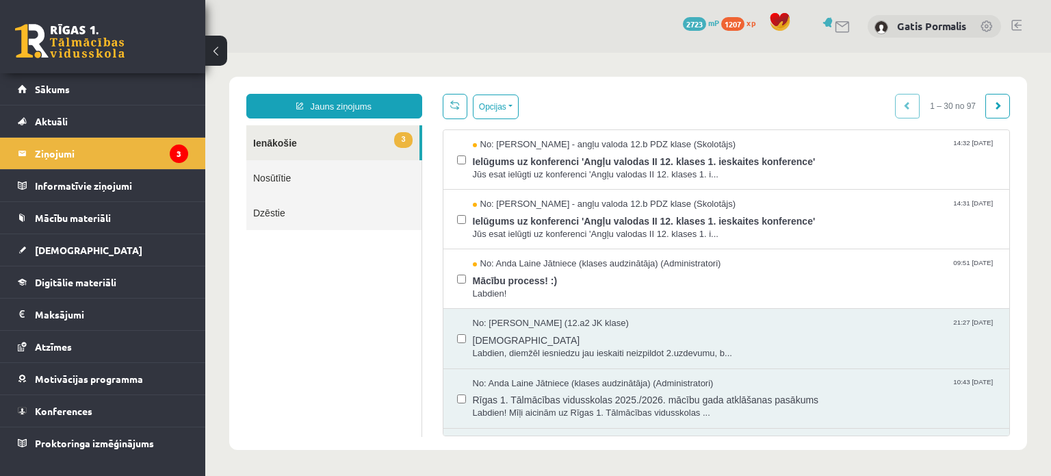
scroll to position [0, 0]
click at [278, 179] on link "Nosūtītie" at bounding box center [333, 177] width 175 height 35
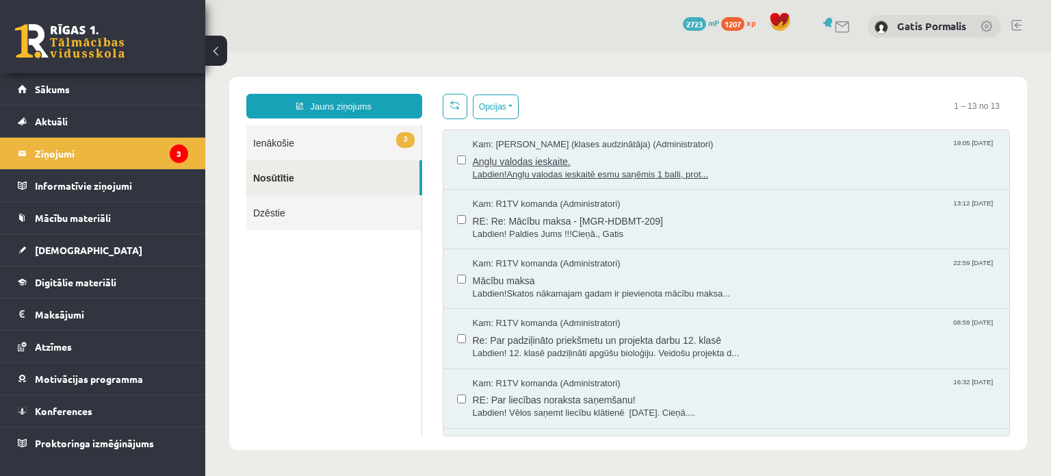
click at [517, 168] on span "Labdien!Angļu valodas ieskaitē esmu saņēmis 1 balli, prot..." at bounding box center [735, 174] width 524 height 13
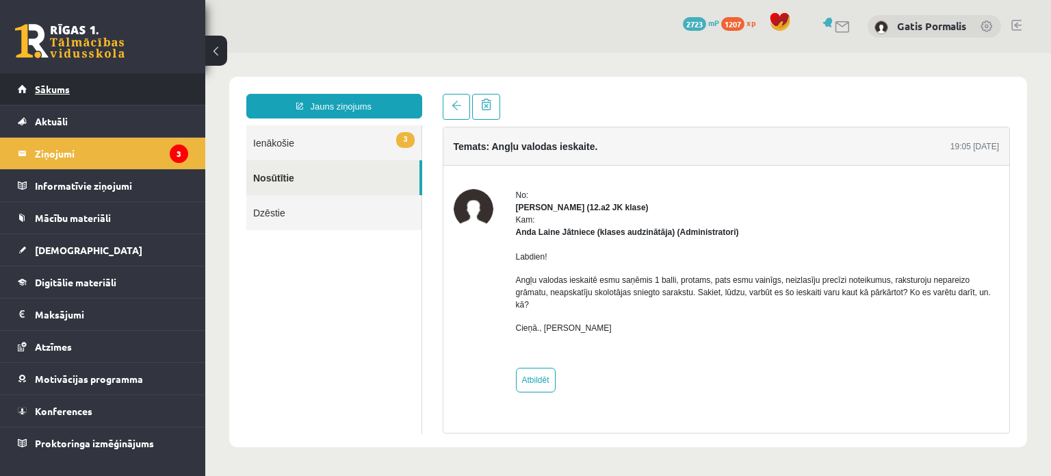
click at [57, 86] on span "Sākums" at bounding box center [52, 89] width 35 height 12
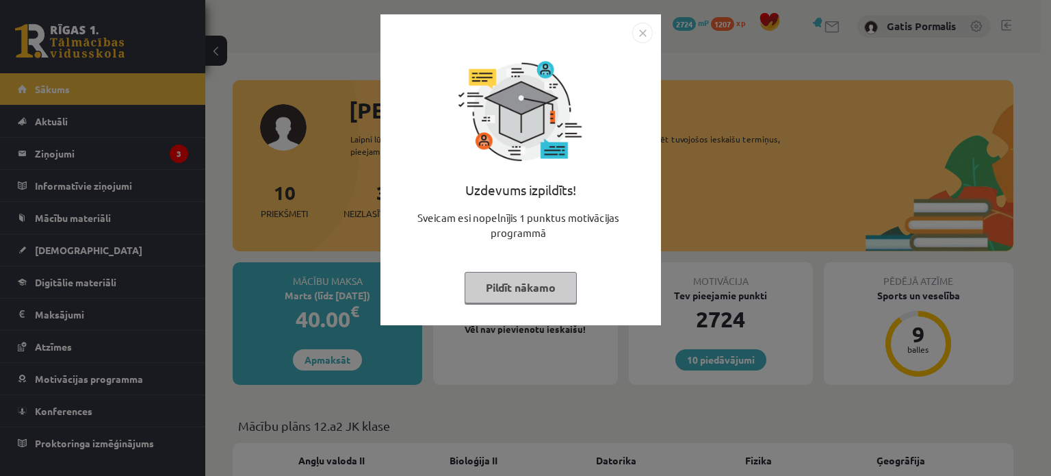
click at [649, 36] on img "Close" at bounding box center [642, 33] width 21 height 21
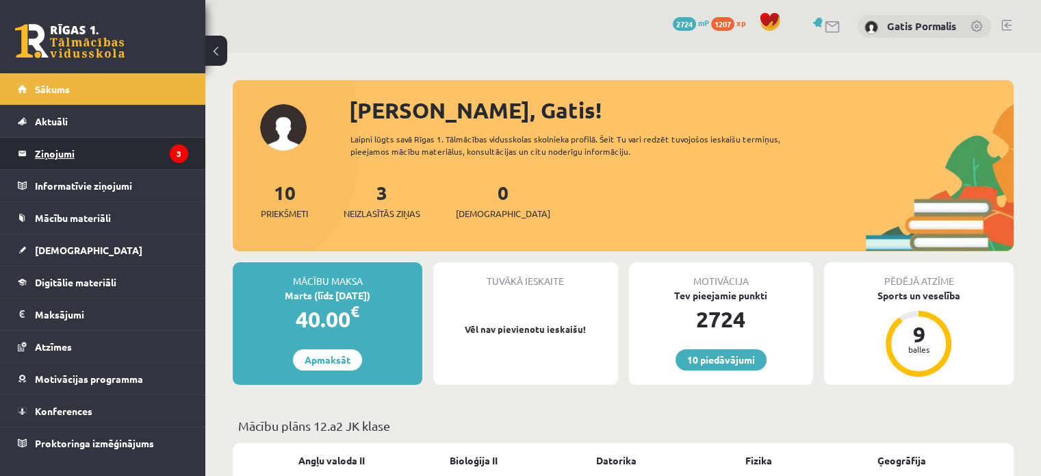
click at [50, 158] on legend "Ziņojumi 3" at bounding box center [111, 153] width 153 height 31
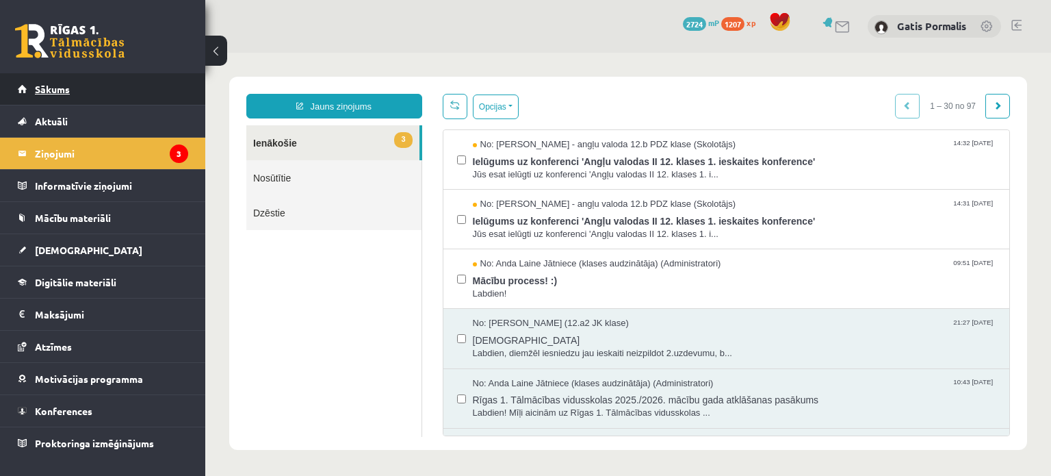
click at [49, 90] on span "Sākums" at bounding box center [52, 89] width 35 height 12
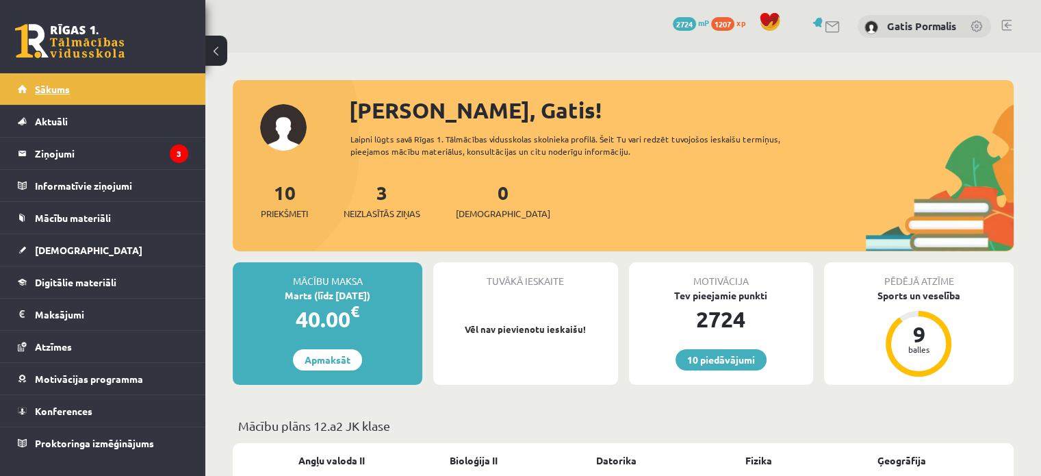
click at [52, 91] on span "Sākums" at bounding box center [52, 89] width 35 height 12
click at [63, 256] on link "[DEMOGRAPHIC_DATA]" at bounding box center [103, 249] width 170 height 31
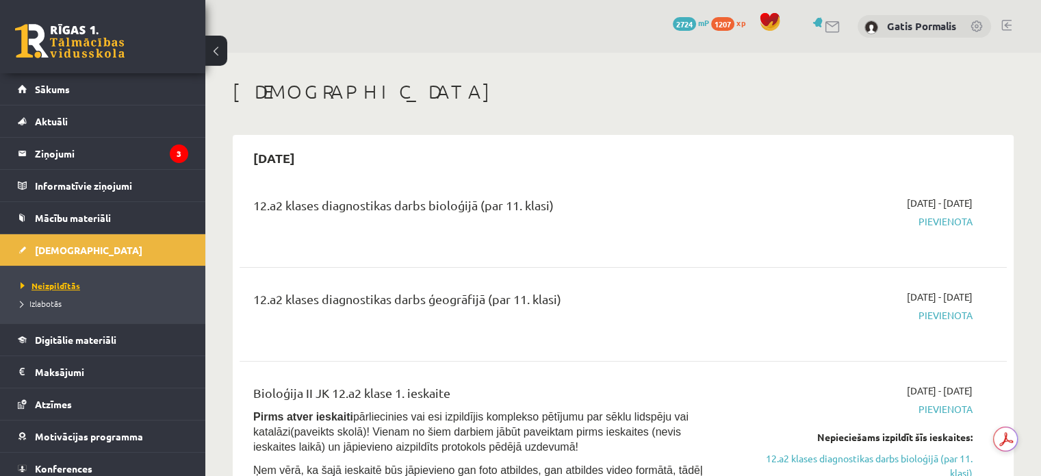
click at [57, 285] on span "Neizpildītās" at bounding box center [51, 285] width 60 height 11
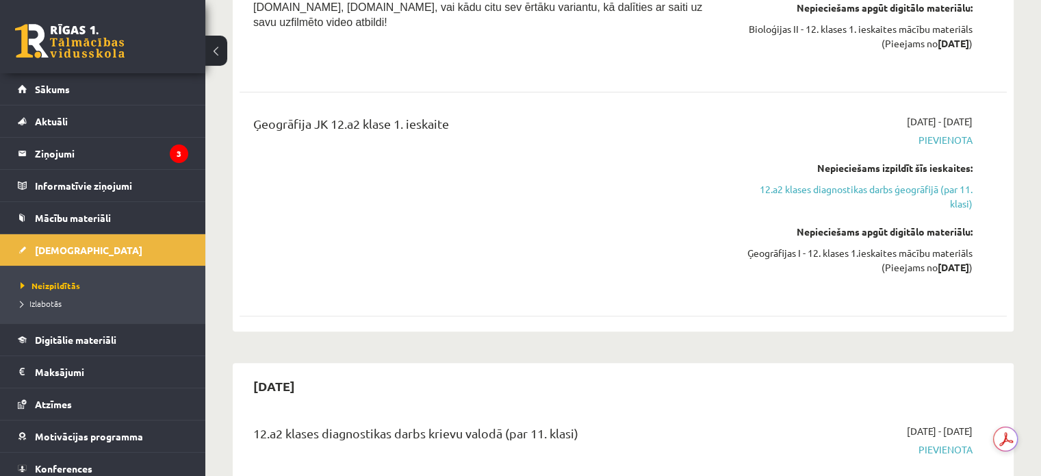
scroll to position [565, 0]
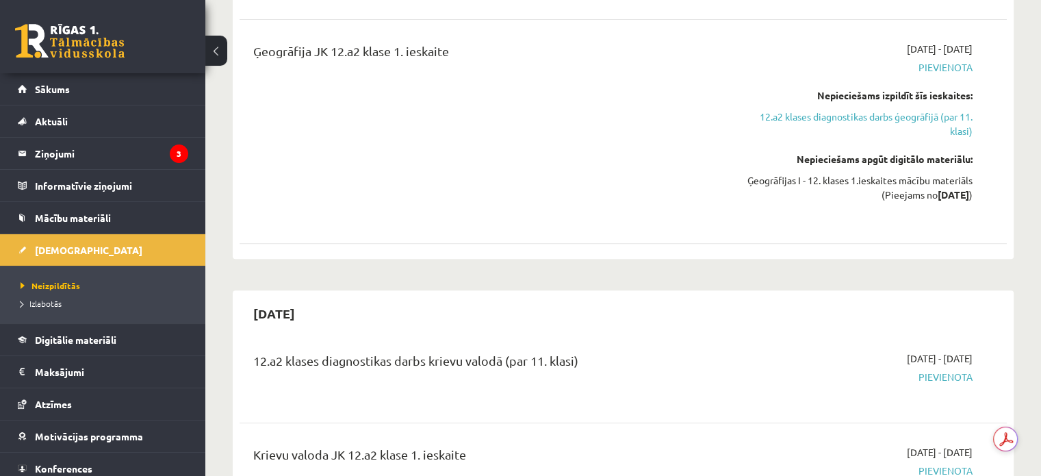
drag, startPoint x: 1043, startPoint y: 470, endPoint x: 667, endPoint y: 287, distance: 418.8
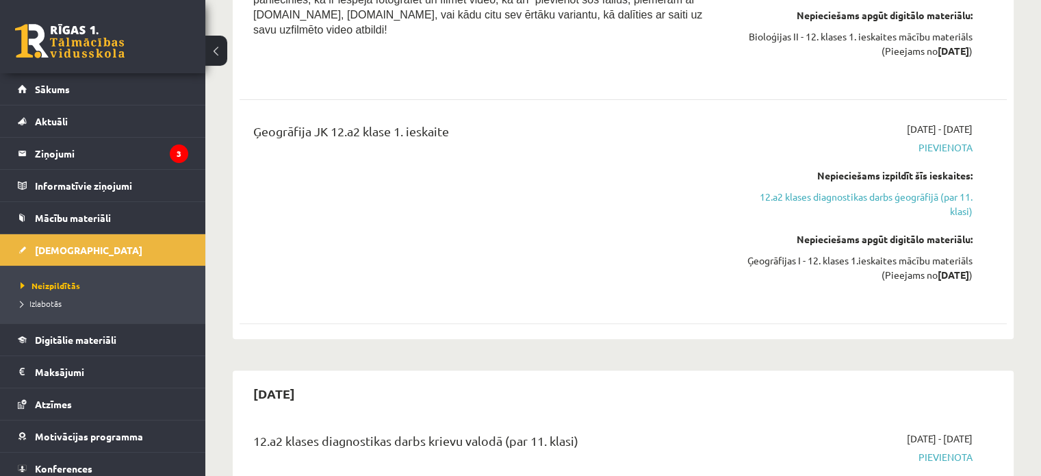
scroll to position [0, 0]
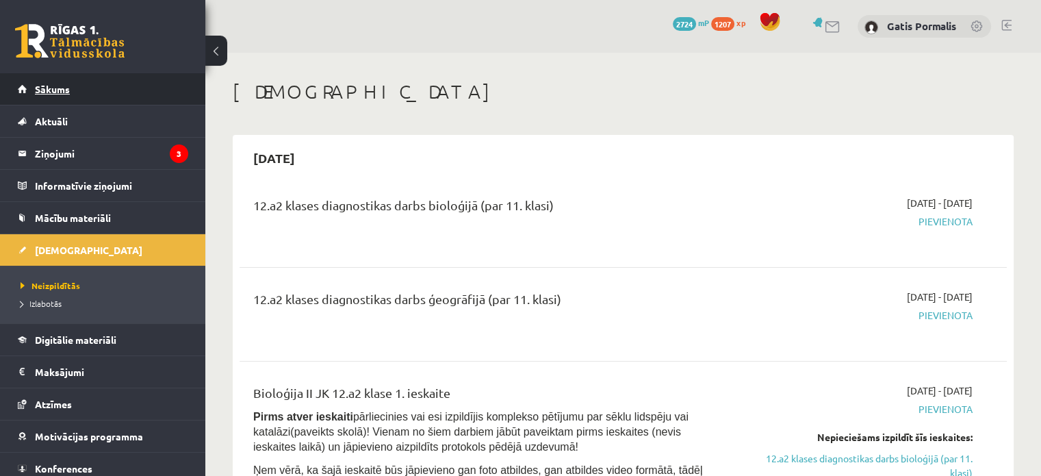
click at [49, 92] on span "Sākums" at bounding box center [52, 89] width 35 height 12
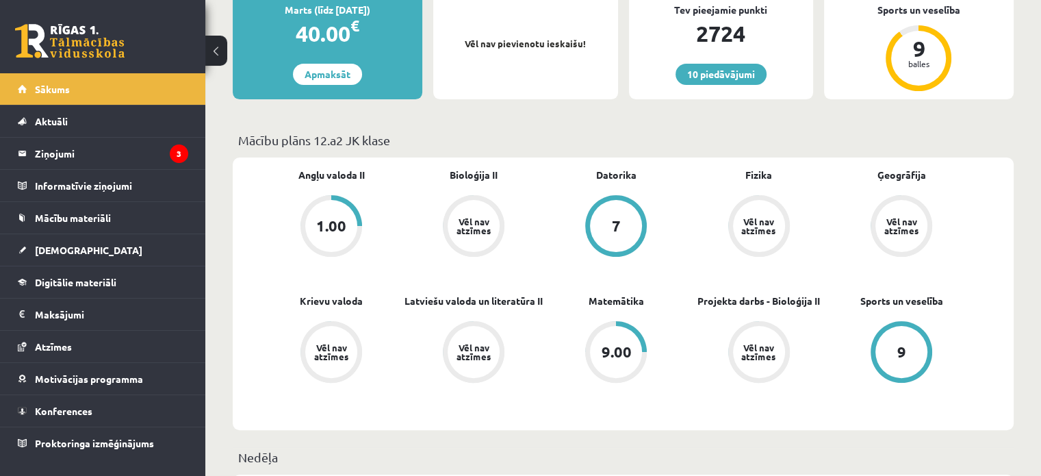
scroll to position [300, 0]
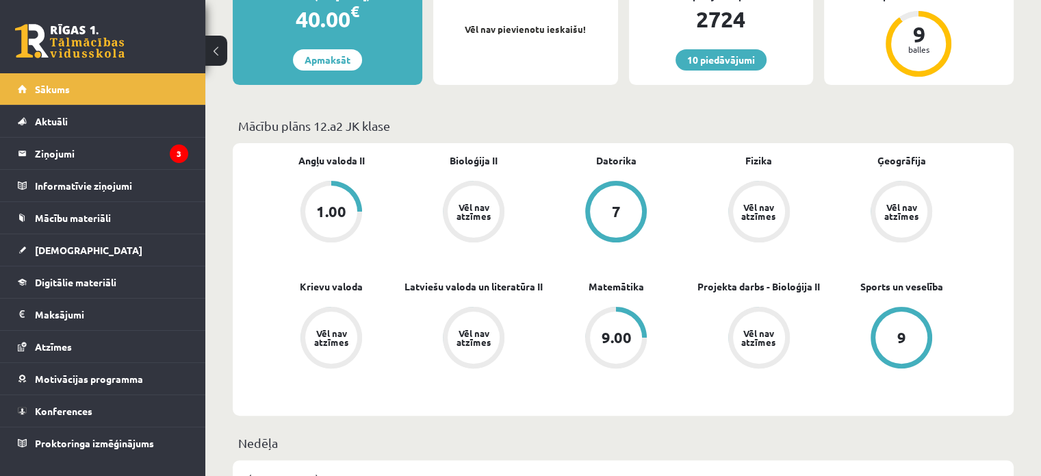
click at [330, 209] on div "1.00" at bounding box center [331, 211] width 30 height 15
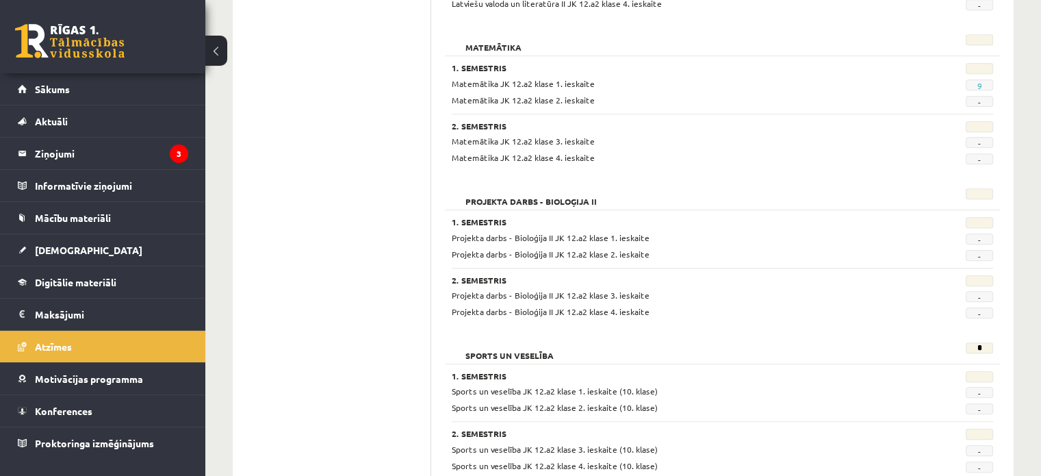
scroll to position [1319, 0]
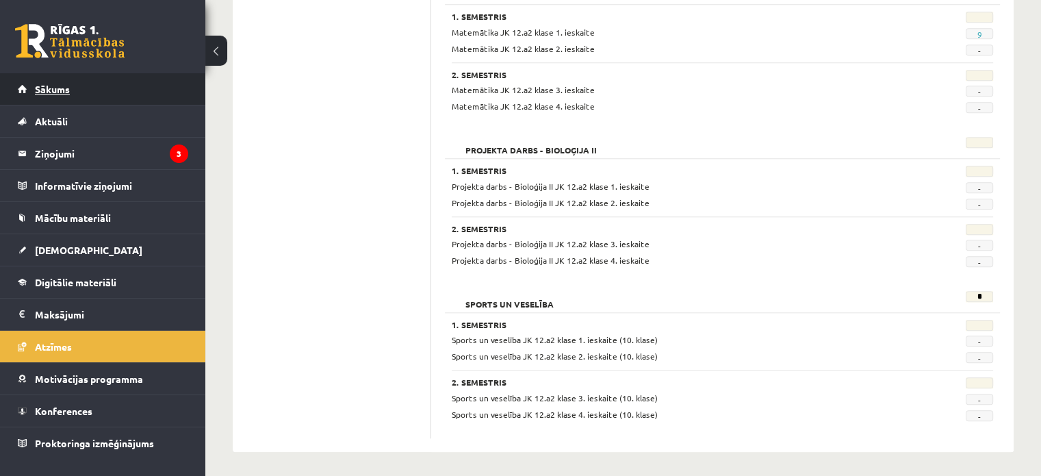
click at [46, 94] on link "Sākums" at bounding box center [103, 88] width 170 height 31
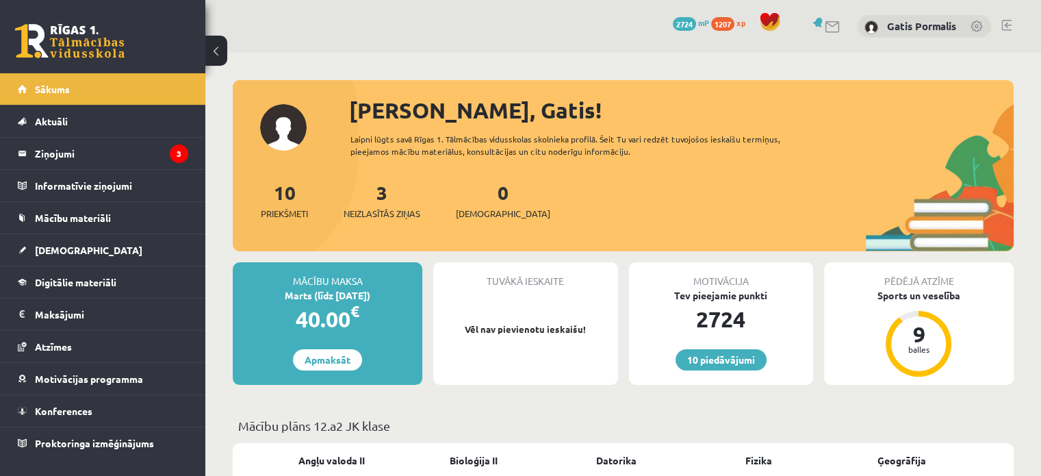
click at [458, 85] on div at bounding box center [623, 87] width 781 height 14
click at [67, 152] on legend "Ziņojumi 3" at bounding box center [111, 153] width 153 height 31
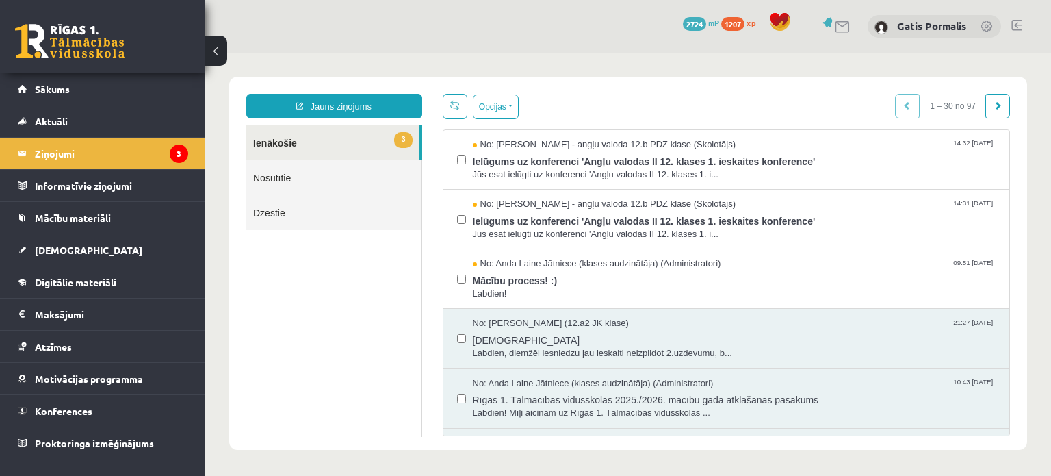
click at [281, 181] on link "Nosūtītie" at bounding box center [333, 177] width 175 height 35
